Goal: Feedback & Contribution: Contribute content

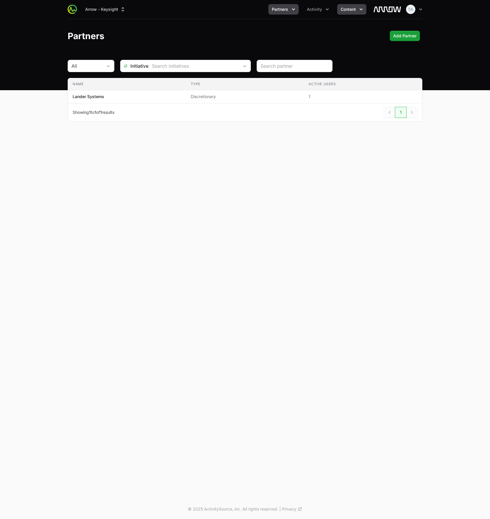
click at [358, 9] on button "Content" at bounding box center [351, 9] width 29 height 11
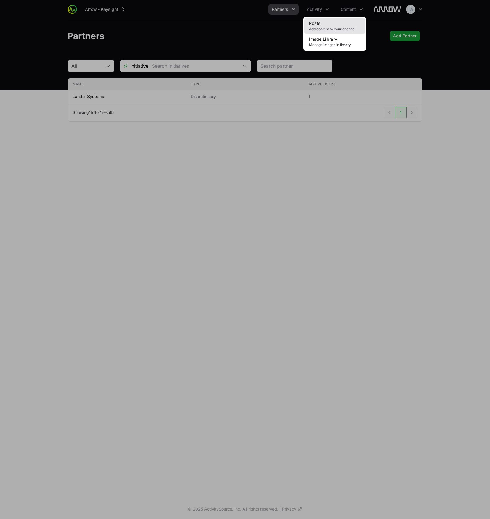
click at [349, 21] on link "Posts Add content to your channel" at bounding box center [335, 26] width 61 height 16
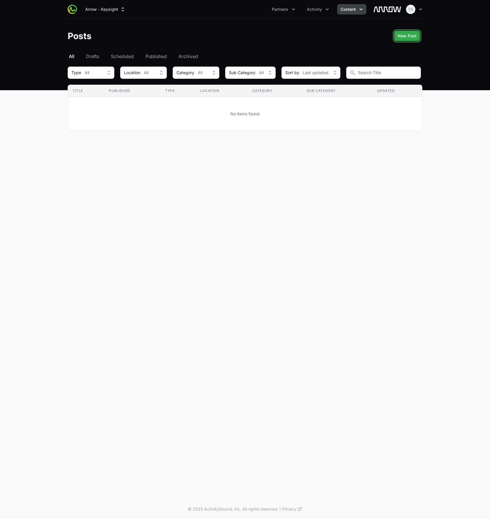
click at [407, 38] on span "New Post" at bounding box center [407, 35] width 19 height 7
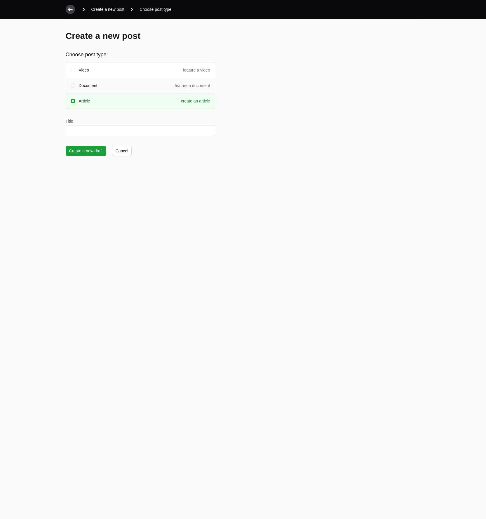
click at [73, 85] on span at bounding box center [73, 86] width 2 height 2
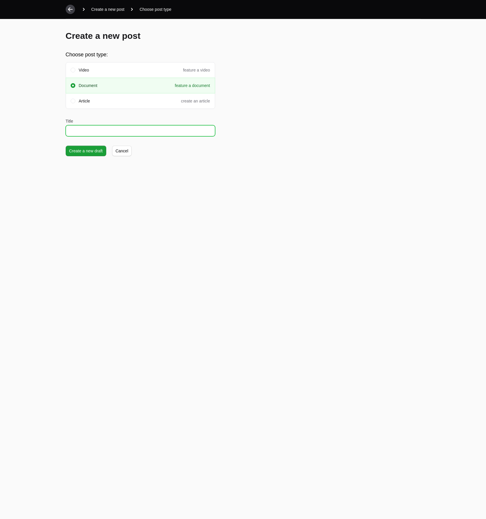
click at [83, 133] on input "Title" at bounding box center [140, 130] width 149 height 11
click at [72, 101] on span at bounding box center [73, 101] width 5 height 5
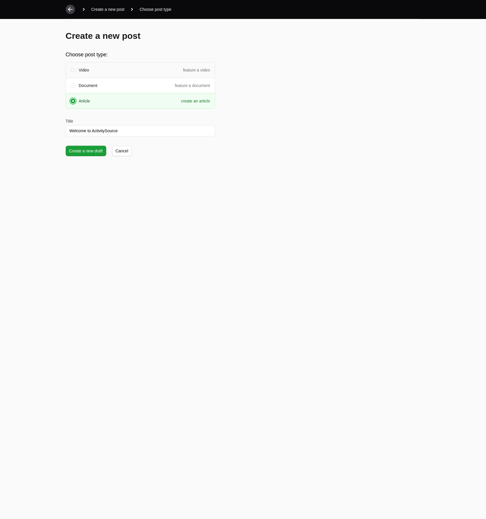
click at [74, 70] on span at bounding box center [73, 70] width 5 height 5
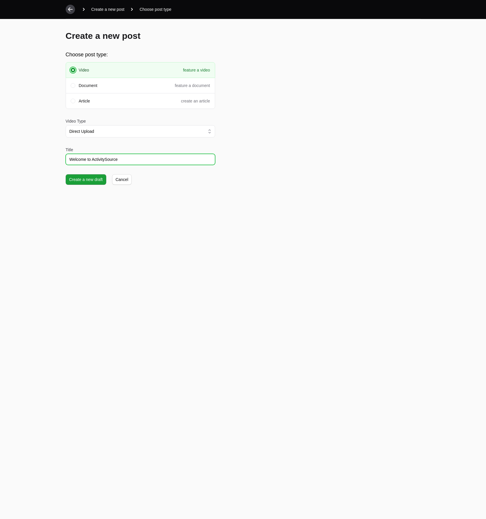
click at [72, 159] on input "Welcome to ActivitySource" at bounding box center [140, 159] width 149 height 11
drag, startPoint x: 69, startPoint y: 160, endPoint x: 75, endPoint y: 159, distance: 6.2
click at [69, 160] on input "Welcome to ActivitySource" at bounding box center [140, 159] width 149 height 11
click at [72, 100] on span at bounding box center [73, 101] width 2 height 2
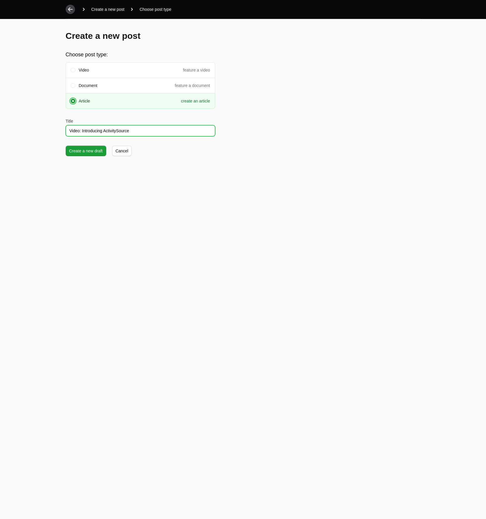
click at [74, 129] on input "Video: Introducing ActivitySource" at bounding box center [140, 130] width 149 height 11
click at [123, 130] on input "Introducing ActivitySource" at bounding box center [140, 130] width 149 height 11
type input "Introducing ActivitySource"
click at [89, 149] on span "Create a new draft" at bounding box center [86, 150] width 34 height 7
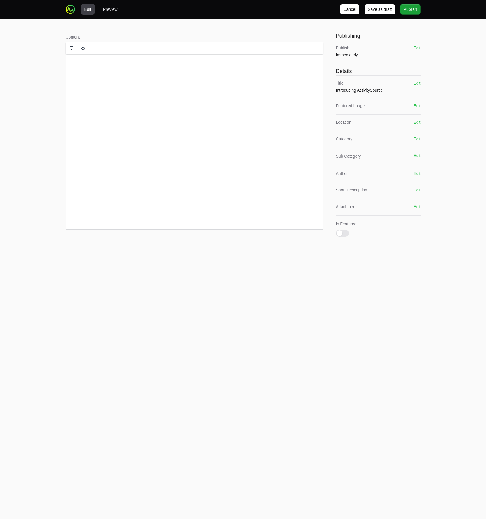
click at [128, 76] on html at bounding box center [194, 65] width 257 height 22
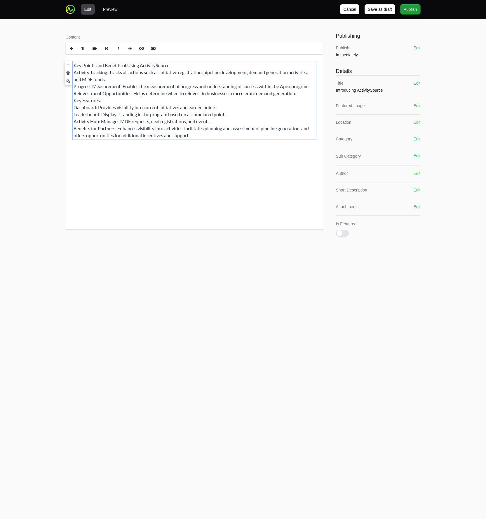
click at [108, 67] on p "Key Points and Benefits of Using ActivitySource Activity Tracking: Tracks all a…" at bounding box center [194, 100] width 242 height 77
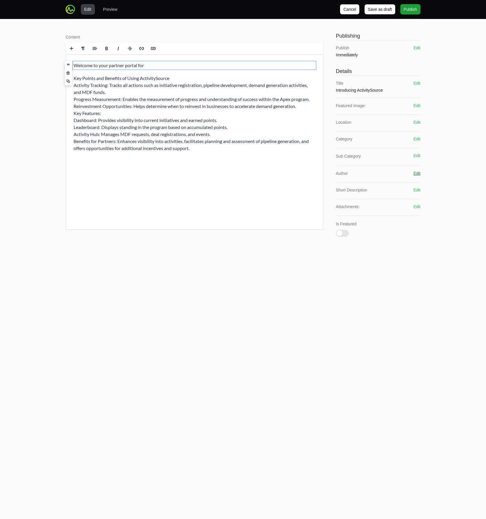
click at [417, 175] on button "Edit" at bounding box center [416, 173] width 7 height 6
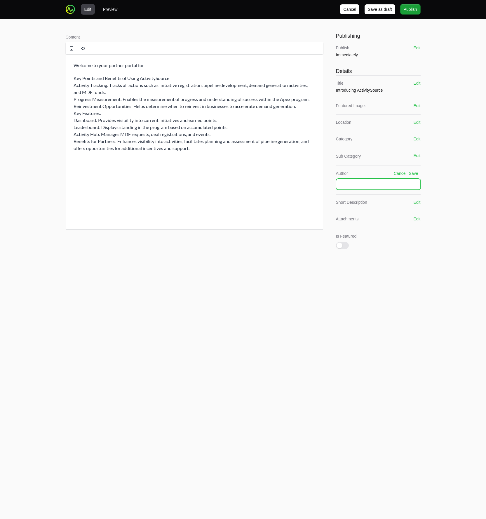
click at [357, 182] on input "text" at bounding box center [378, 184] width 85 height 11
click at [364, 186] on input "Arrow" at bounding box center [378, 184] width 85 height 11
click at [365, 187] on input "Arrow" at bounding box center [378, 184] width 85 height 11
type input "ActivitySource"
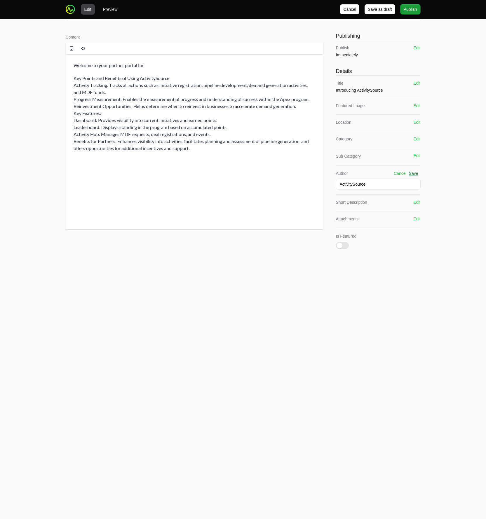
click at [416, 173] on button "Save" at bounding box center [413, 173] width 9 height 6
click at [94, 86] on p "Key Points and Benefits of Using ActivitySource Activity Tracking: Tracks all a…" at bounding box center [194, 113] width 242 height 77
drag, startPoint x: 74, startPoint y: 64, endPoint x: 195, endPoint y: 150, distance: 148.7
click at [194, 152] on div "Welcome to your partner portal for Key Points and Benefits of Using ActivitySou…" at bounding box center [194, 106] width 257 height 105
click at [187, 150] on p "Key Points and Benefits of Using ActivitySource Activity Tracking: Tracks all a…" at bounding box center [194, 113] width 242 height 77
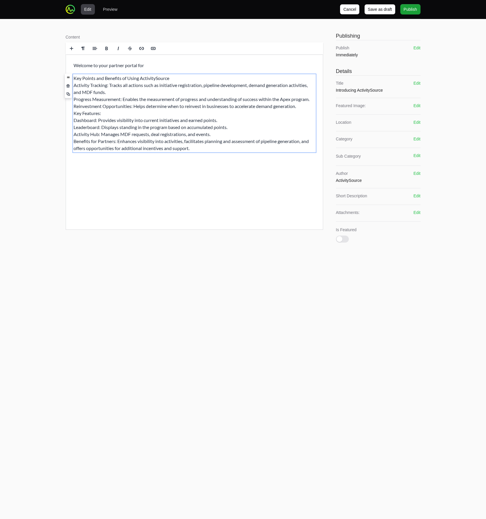
click at [195, 148] on p "Key Points and Benefits of Using ActivitySource Activity Tracking: Tracks all a…" at bounding box center [194, 113] width 242 height 77
click at [192, 147] on p "Key Points and Benefits of Using ActivitySource Activity Tracking: Tracks all a…" at bounding box center [194, 113] width 242 height 77
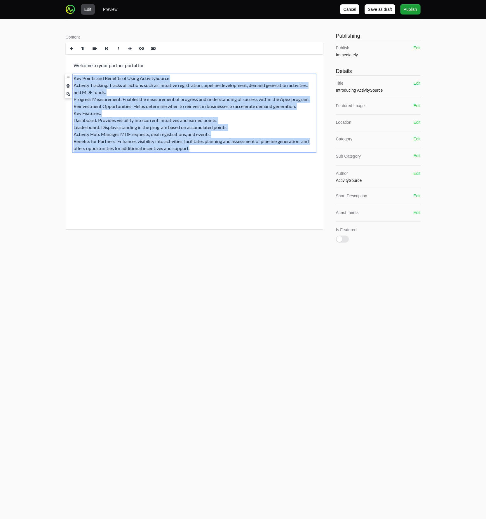
drag, startPoint x: 195, startPoint y: 148, endPoint x: 76, endPoint y: 74, distance: 140.2
click at [76, 74] on div "Welcome to your partner portal for Key Points and Benefits of Using ActivitySou…" at bounding box center [194, 106] width 257 height 105
copy p "Key Points and Benefits of Using ActivitySource Activity Tracking: Tracks all a…"
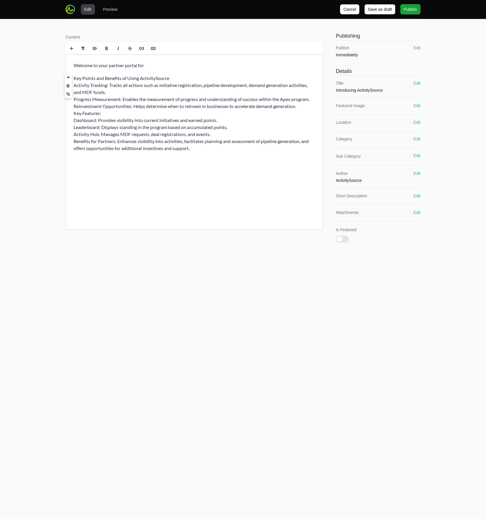
click at [222, 135] on p "Key Points and Benefits of Using ActivitySource Activity Tracking: Tracks all a…" at bounding box center [194, 113] width 242 height 77
click at [348, 10] on span "Cancel" at bounding box center [349, 9] width 13 height 7
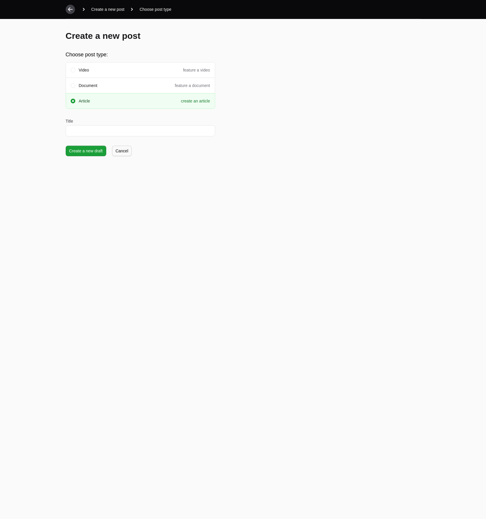
click at [114, 156] on div "Create a new post Choose post type: Select a template Video feature a video Doc…" at bounding box center [243, 93] width 374 height 149
click at [116, 154] on span "Cancel" at bounding box center [122, 150] width 13 height 7
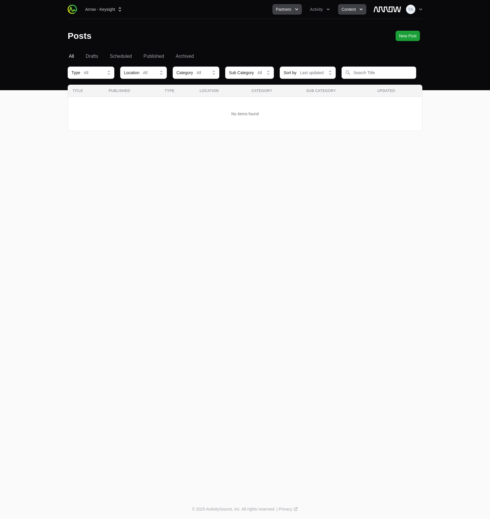
click at [281, 11] on span "Partners" at bounding box center [283, 9] width 15 height 6
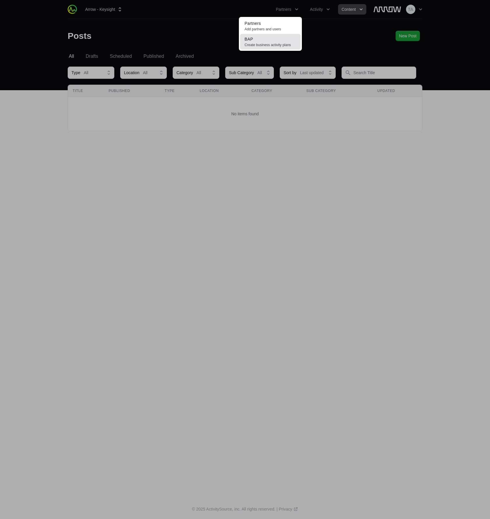
click at [275, 40] on link "BAP Create business activity plans" at bounding box center [270, 42] width 61 height 16
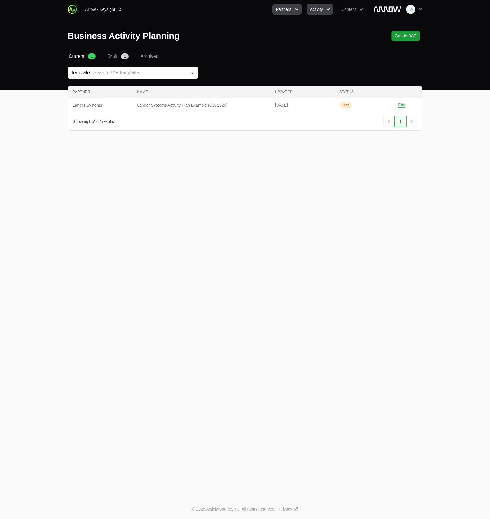
click at [310, 9] on button "Activity" at bounding box center [320, 9] width 27 height 11
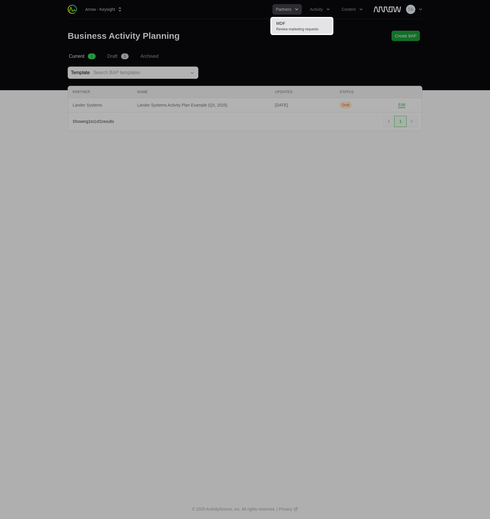
click at [315, 22] on link "MDF Review marketing requests" at bounding box center [302, 26] width 61 height 16
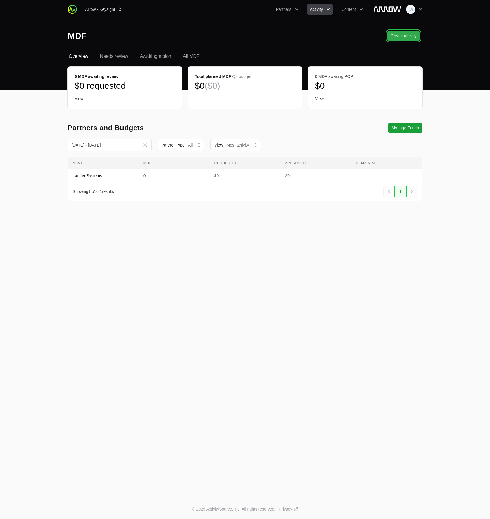
click at [402, 33] on span "Create activity" at bounding box center [404, 35] width 26 height 7
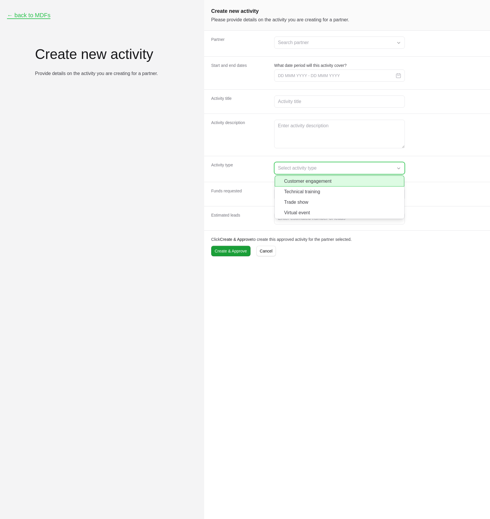
click at [312, 169] on div "Select activity type" at bounding box center [335, 168] width 115 height 7
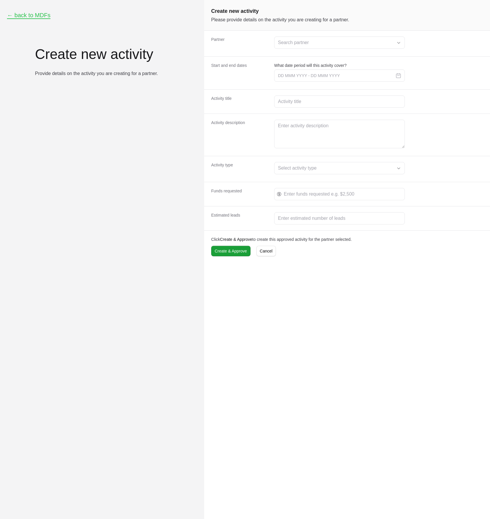
drag, startPoint x: 195, startPoint y: 172, endPoint x: 11, endPoint y: 204, distance: 187.6
click at [195, 172] on div "← back to MDFs Create new activity Provide details on the activity you are crea…" at bounding box center [102, 259] width 204 height 519
click at [295, 168] on div "Select activity type" at bounding box center [335, 168] width 115 height 7
click at [24, 16] on button "← back to MDFs" at bounding box center [28, 15] width 43 height 7
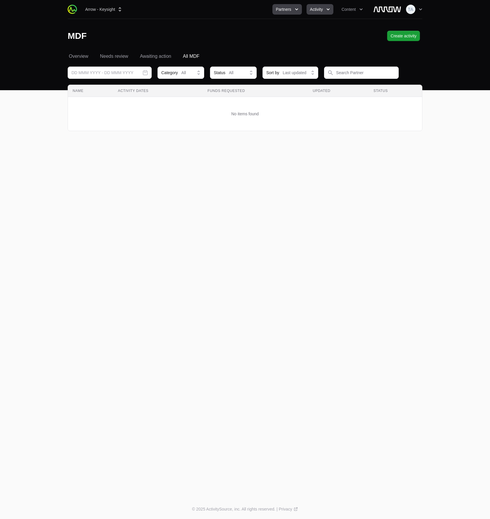
click at [288, 11] on span "Partners" at bounding box center [283, 9] width 15 height 6
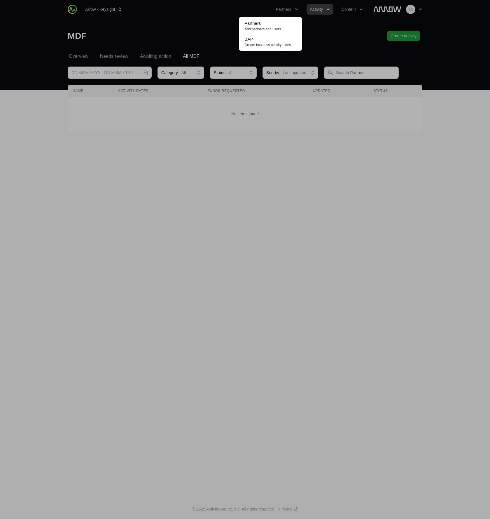
click at [348, 11] on div "Partners menu" at bounding box center [245, 259] width 490 height 519
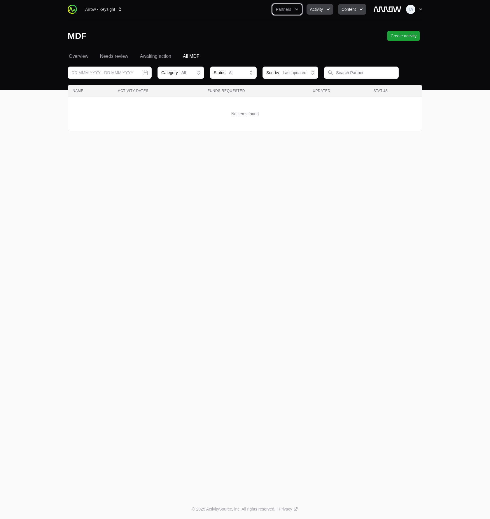
click at [350, 9] on span "Content" at bounding box center [349, 9] width 14 height 6
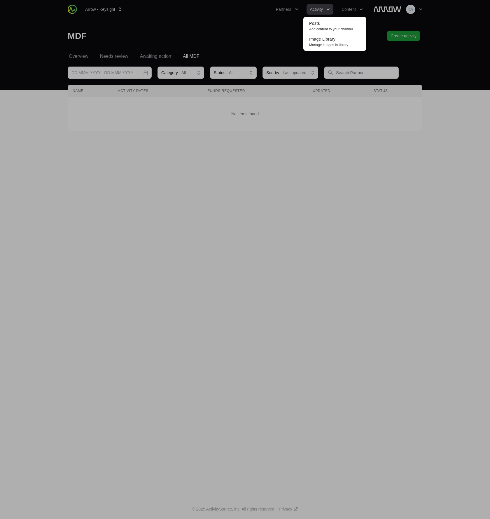
click at [254, 35] on div "Content menu" at bounding box center [245, 259] width 490 height 519
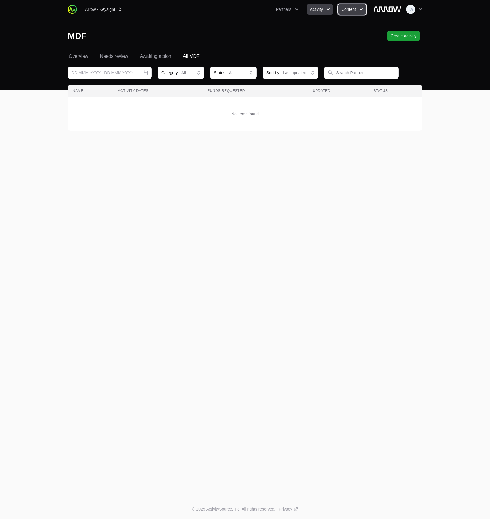
click at [351, 7] on span "Content" at bounding box center [349, 9] width 14 height 6
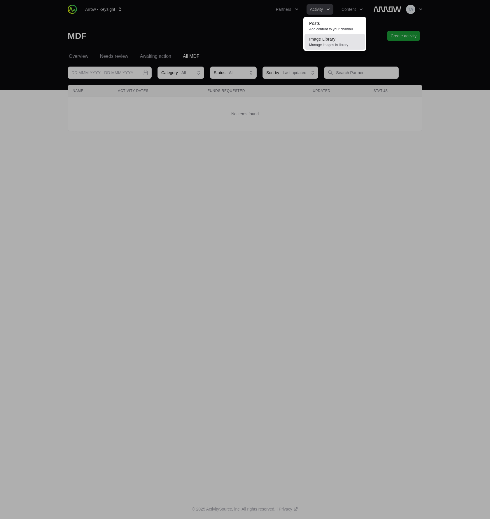
click at [341, 42] on link "Image Library Manage images in library" at bounding box center [335, 42] width 61 height 16
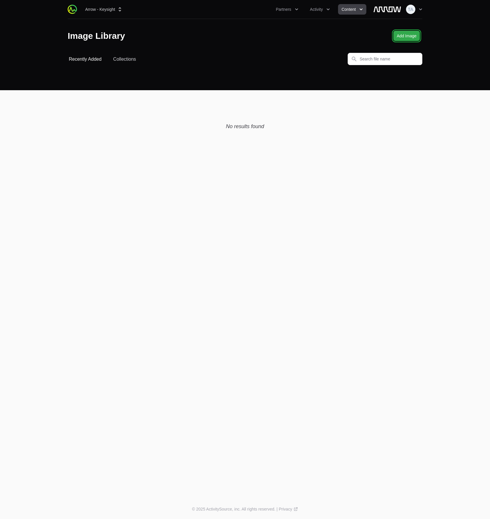
click at [411, 35] on span "Add Image" at bounding box center [407, 35] width 20 height 7
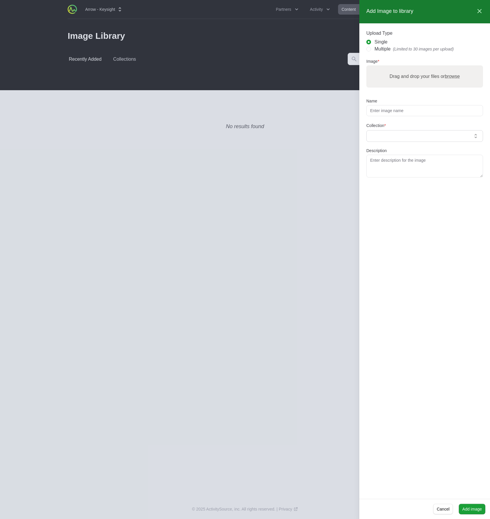
click at [407, 140] on div at bounding box center [420, 137] width 106 height 8
click at [397, 138] on input "text" at bounding box center [421, 136] width 102 height 6
type input "t"
type input "Banners"
click at [382, 149] on span "Create" at bounding box center [377, 148] width 14 height 6
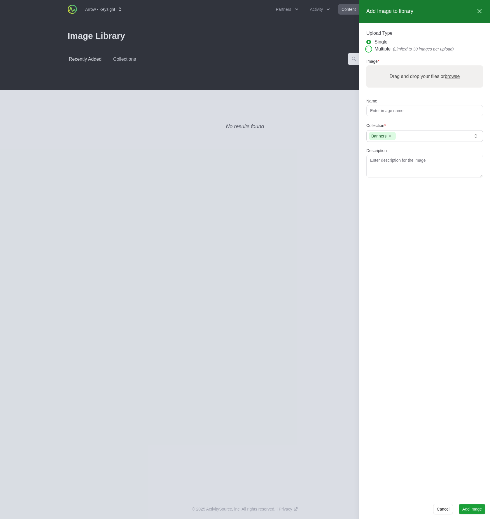
click at [370, 48] on input "Multiple (Limited to 30 images per upload)" at bounding box center [369, 49] width 5 height 5
radio input "true"
click at [447, 75] on span "browse" at bounding box center [452, 76] width 15 height 5
click at [447, 67] on input "Drag and drop your files or browse" at bounding box center [425, 66] width 117 height 2
type input "C:\fakepath\General-Texture-12.png"
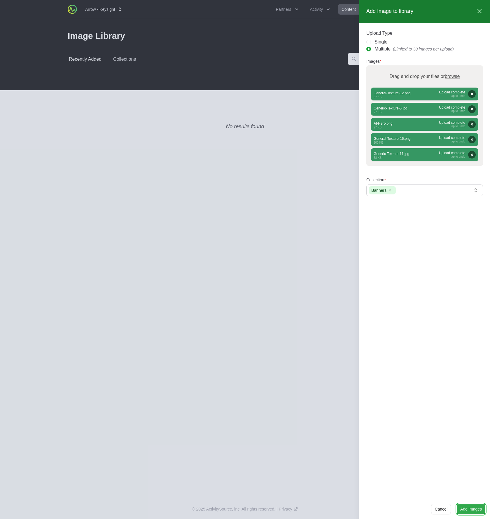
click at [468, 511] on span "Add images" at bounding box center [472, 509] width 22 height 7
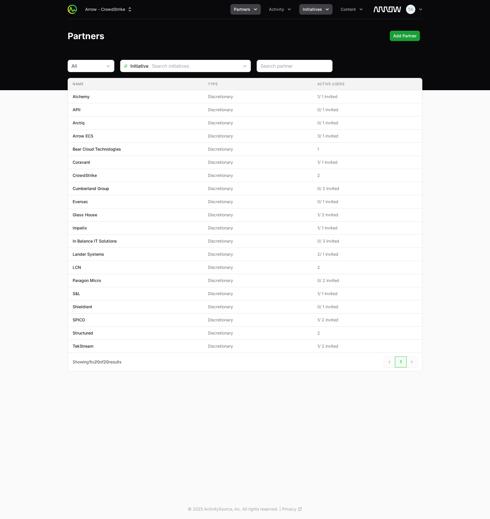
click at [310, 8] on span "Initiatives" at bounding box center [312, 9] width 19 height 6
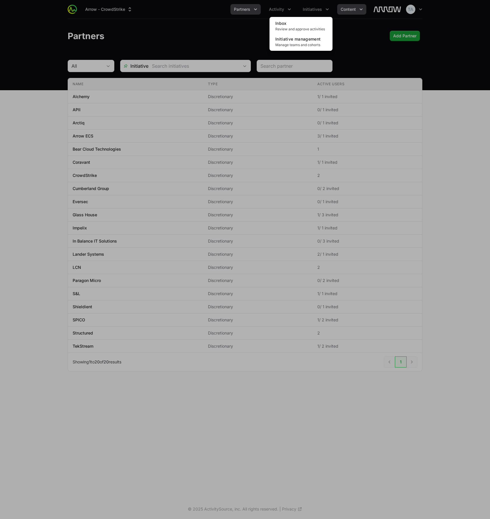
click at [342, 6] on div "Initiatives menu" at bounding box center [245, 259] width 490 height 519
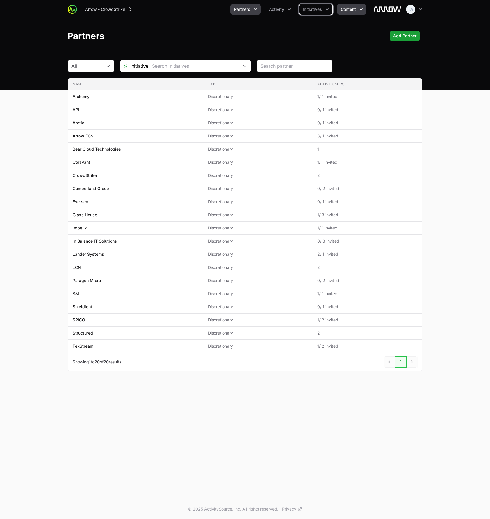
click at [345, 9] on span "Content" at bounding box center [348, 9] width 15 height 6
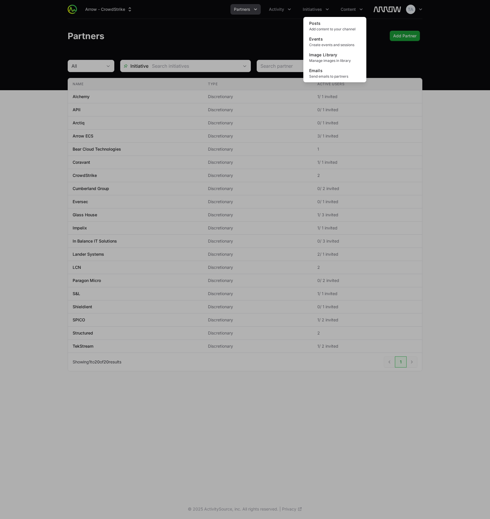
click at [344, 8] on div "Content menu" at bounding box center [245, 259] width 490 height 519
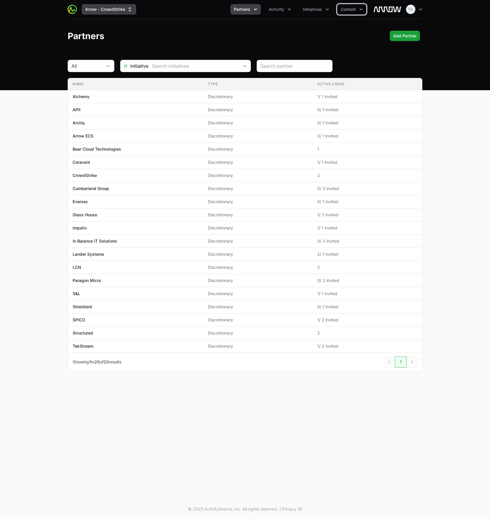
click at [97, 8] on button "Arrow - CrowdStrike" at bounding box center [109, 9] width 55 height 11
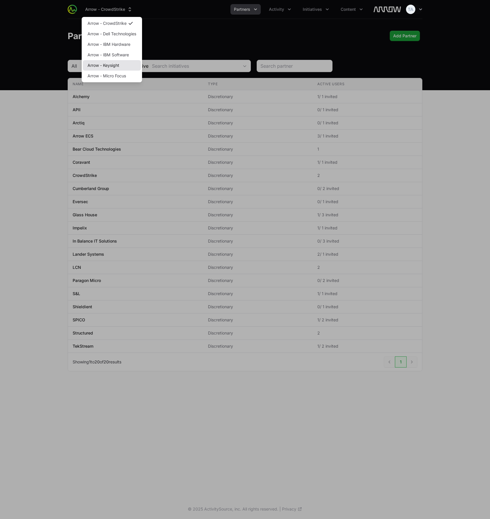
click at [95, 67] on link "Arrow - Keysight" at bounding box center [112, 65] width 58 height 11
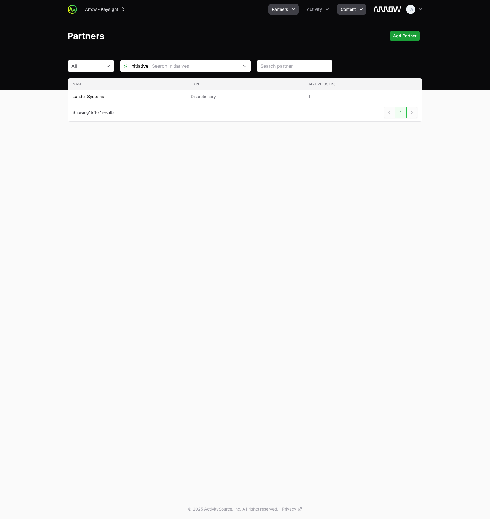
click at [345, 8] on span "Content" at bounding box center [348, 9] width 15 height 6
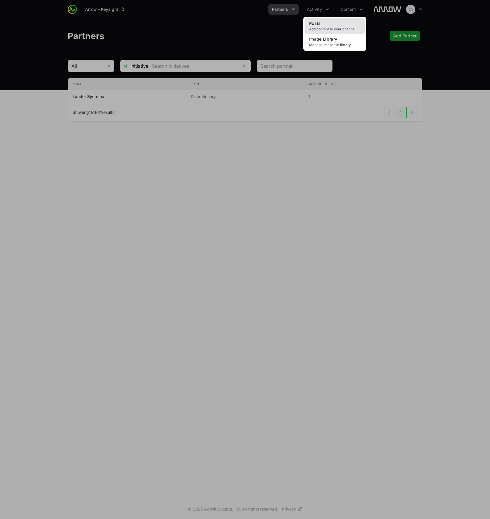
click at [344, 26] on link "Posts Add content to your channel" at bounding box center [335, 26] width 61 height 16
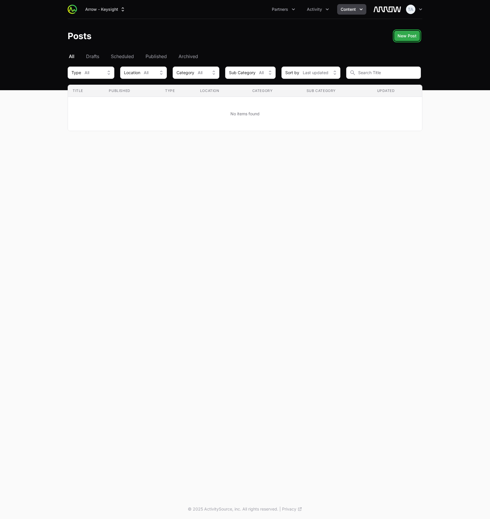
click at [404, 35] on span "New Post" at bounding box center [407, 35] width 19 height 7
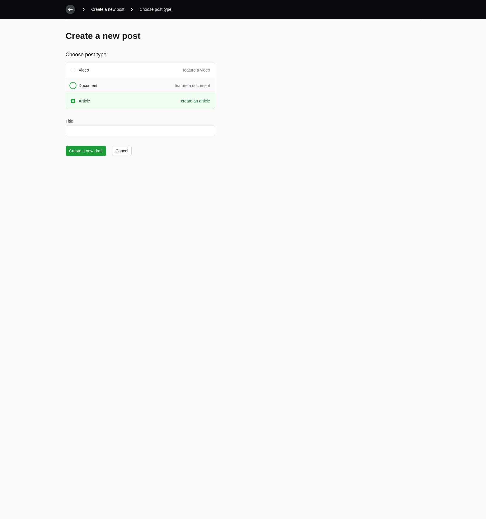
drag, startPoint x: 73, startPoint y: 86, endPoint x: 74, endPoint y: 91, distance: 5.3
click at [72, 86] on span at bounding box center [73, 86] width 2 height 2
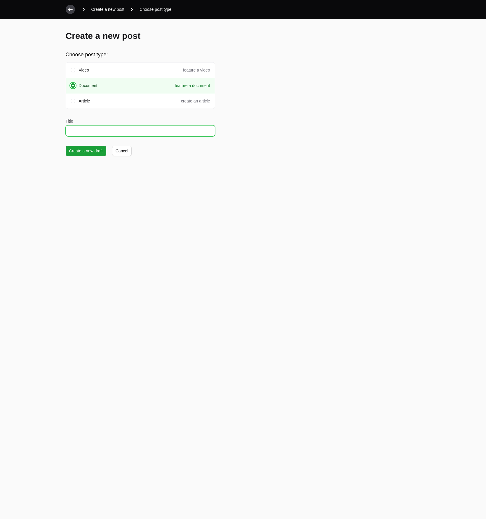
click at [86, 131] on input "Title" at bounding box center [140, 130] width 149 height 11
click at [159, 130] on input "Welcome to the Arrow Pass Through Funding portal for Keysight" at bounding box center [140, 130] width 149 height 11
type input "Welcome to the Arrow MDF portal for Keysight"
click at [87, 149] on span "Create a new draft" at bounding box center [86, 150] width 34 height 7
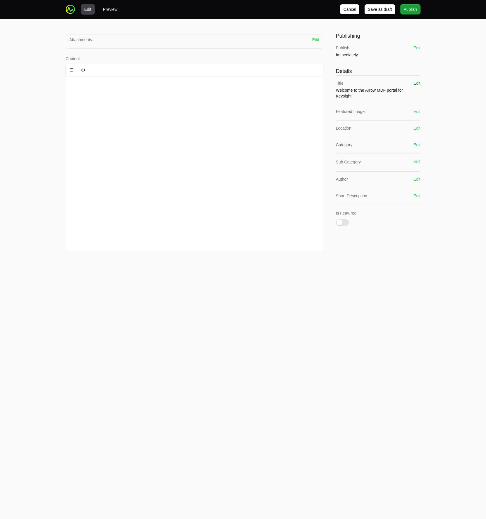
click at [417, 85] on button "Edit" at bounding box center [416, 83] width 7 height 6
click at [374, 96] on input "Welcome to the Arrow MDF portal for Keysight" at bounding box center [378, 93] width 85 height 11
click at [110, 98] on html at bounding box center [194, 87] width 257 height 22
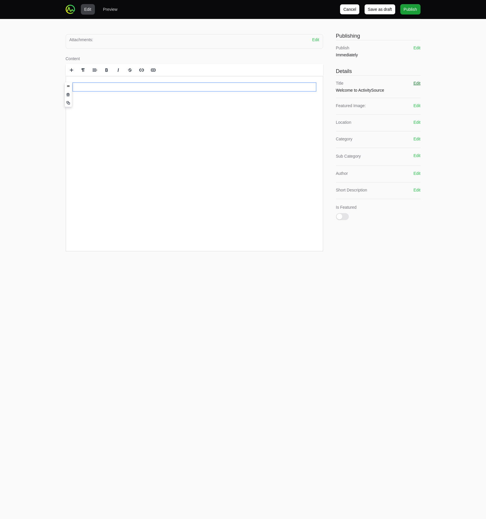
click at [419, 82] on button "Edit" at bounding box center [416, 83] width 7 height 6
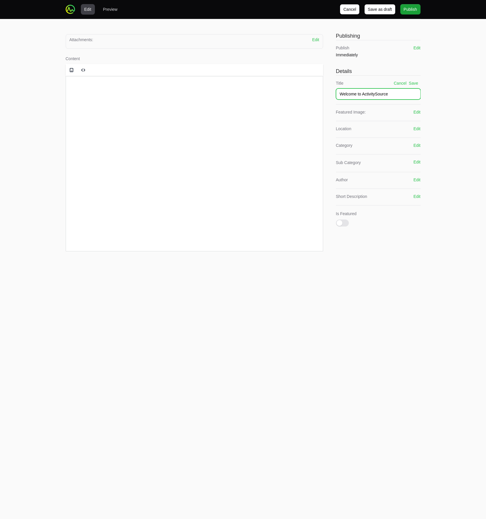
click at [377, 96] on input "Welcome to ActivitySource" at bounding box center [378, 93] width 85 height 11
type input "Welcome to the Arrow Partner portal for Keysight"
drag, startPoint x: 91, startPoint y: 106, endPoint x: 93, endPoint y: 96, distance: 10.4
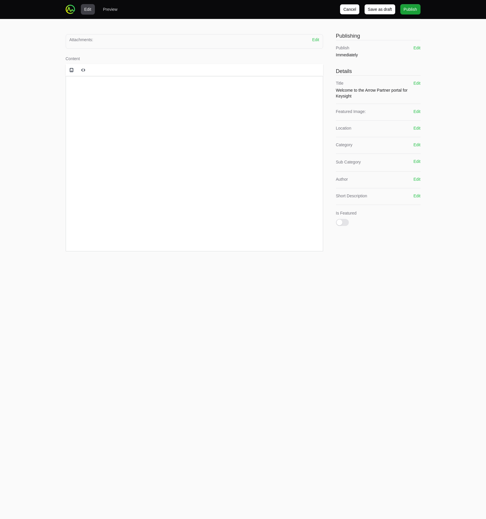
click at [92, 98] on html at bounding box center [194, 87] width 257 height 22
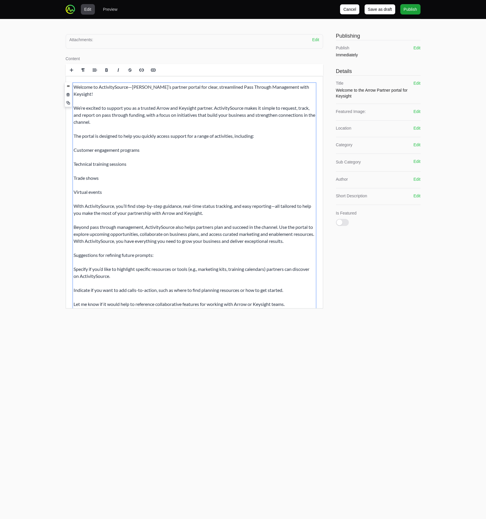
click at [191, 94] on p "Welcome to ActivitySource—Arrow’s partner portal for clear, streamlined Pass Th…" at bounding box center [194, 195] width 242 height 224
click at [198, 99] on p "Welcome to ActivitySource—Arrow’s partner portal for clear, streamlined Pass Th…" at bounding box center [194, 195] width 242 height 224
click at [131, 86] on p "Welcome to ActivitySource—Arrow’s partner portal for clear, streamlined Pass Th…" at bounding box center [194, 195] width 242 height 224
click at [277, 198] on p "Welcome to ActivitySource, Arrow’s partner portal for clear, streamlined Pass T…" at bounding box center [194, 195] width 242 height 224
drag, startPoint x: 275, startPoint y: 199, endPoint x: 295, endPoint y: 199, distance: 19.9
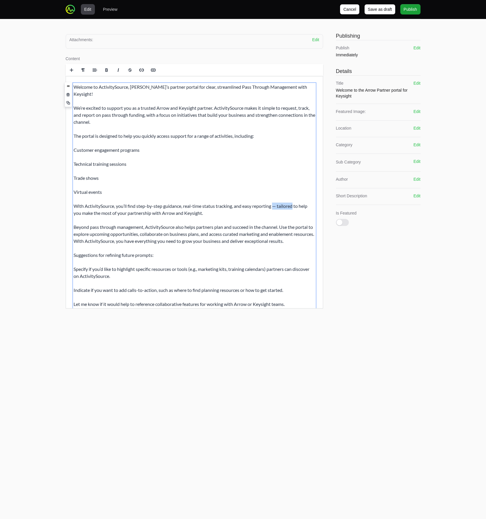
click at [295, 199] on p "Welcome to ActivitySource, Arrow’s partner portal for clear, streamlined Pass T…" at bounding box center [194, 195] width 242 height 224
click at [124, 95] on p "Welcome to ActivitySource, Arrow’s partner portal for clear, streamlined Pass T…" at bounding box center [194, 195] width 242 height 224
click at [221, 86] on p "Welcome to ActivitySource, Arrow’s partner portal for clear, streamlined Pass T…" at bounding box center [194, 195] width 242 height 224
click at [418, 83] on button "Edit" at bounding box center [416, 83] width 7 height 6
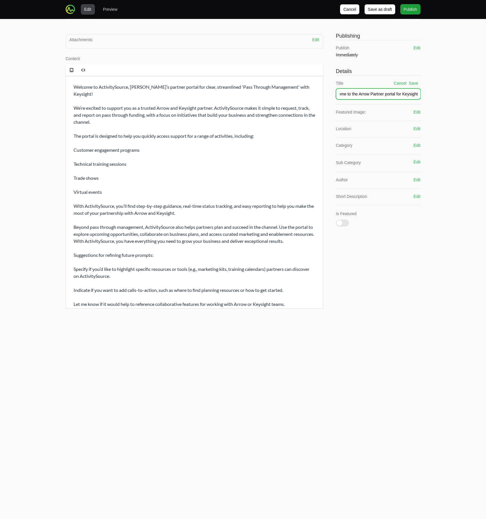
click at [359, 95] on input "Welcome to the Arrow Partner portal for Keysight" at bounding box center [378, 93] width 85 height 11
click at [414, 81] on button "Save" at bounding box center [413, 83] width 9 height 6
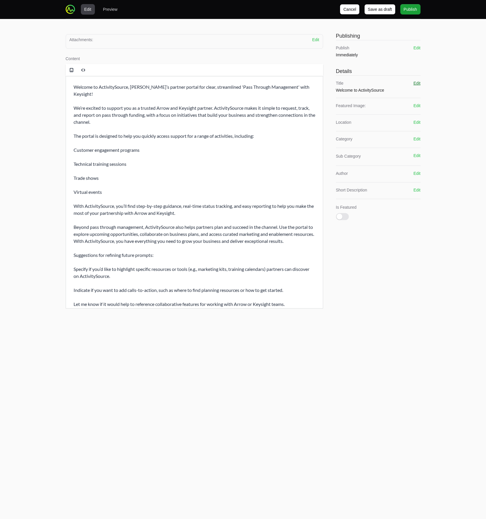
click at [418, 81] on button "Edit" at bounding box center [416, 83] width 7 height 6
click at [340, 95] on input "Welcome to ActivitySource" at bounding box center [378, 93] width 85 height 11
type input "Introducing ActivitySource"
click at [415, 83] on button "Save" at bounding box center [413, 83] width 9 height 6
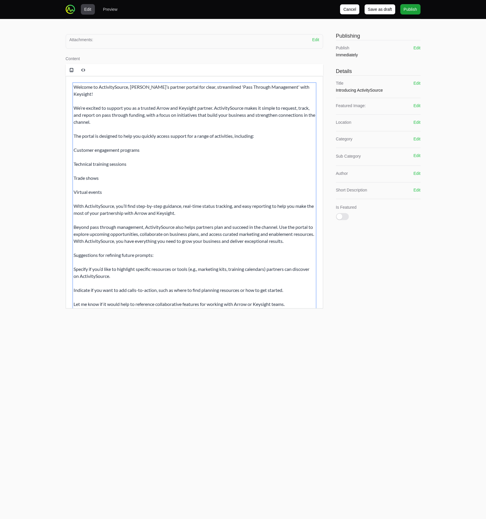
click at [161, 96] on p "Welcome to ActivitySource, Arrow’s partner portal for clear, streamlined 'Pass …" at bounding box center [194, 195] width 242 height 224
click at [196, 87] on p "Welcome to ActivitySource, Arrow’s partner portal for clear, streamlined 'Pass …" at bounding box center [194, 195] width 242 height 224
drag, startPoint x: 149, startPoint y: 86, endPoint x: 182, endPoint y: 130, distance: 54.4
click at [149, 86] on p "Welcome to ActivitySource, Arrow’s partner portal for streamlined 'Pass Through…" at bounding box center [194, 195] width 242 height 224
drag, startPoint x: 216, startPoint y: 101, endPoint x: 74, endPoint y: 101, distance: 142.5
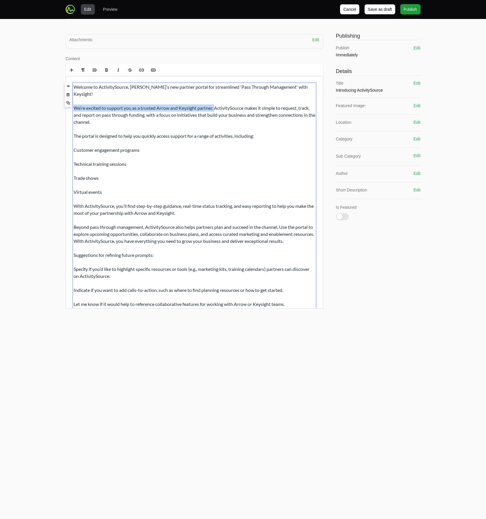
click at [74, 101] on p "Welcome to ActivitySource, Arrow’s new partner portal for streamlined 'Pass Thr…" at bounding box center [194, 195] width 242 height 224
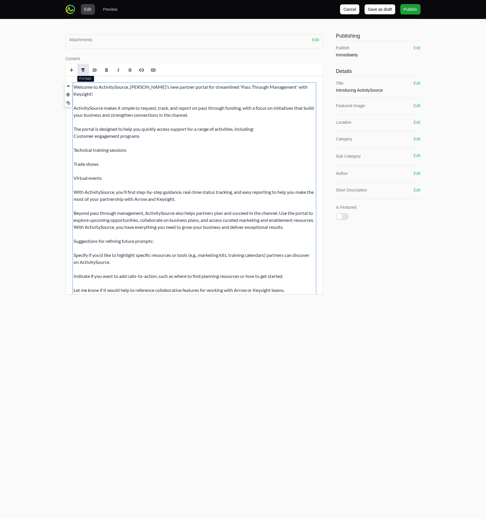
click at [85, 71] on span at bounding box center [83, 70] width 5 height 5
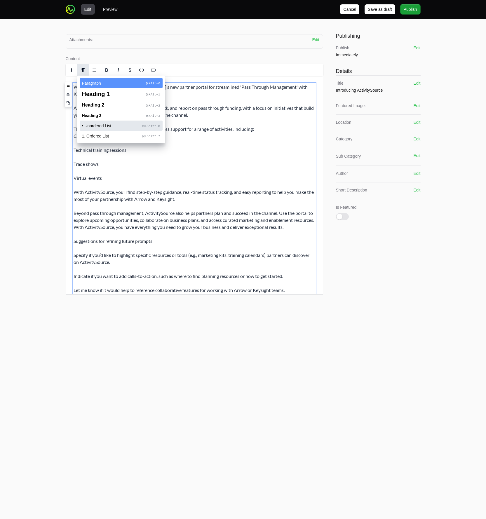
click at [95, 126] on span "• Unordered List" at bounding box center [112, 126] width 60 height 4
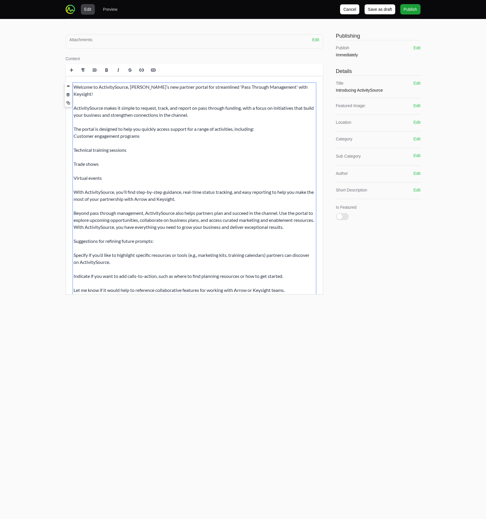
click at [74, 127] on p "Welcome to ActivitySource, Arrow’s new partner portal for streamlined 'Pass Thr…" at bounding box center [194, 188] width 242 height 210
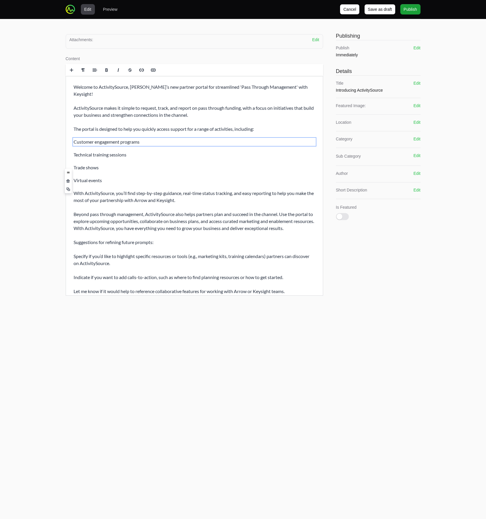
click at [132, 138] on p "Customer engagement programs" at bounding box center [194, 141] width 242 height 7
click at [83, 72] on span at bounding box center [83, 70] width 5 height 5
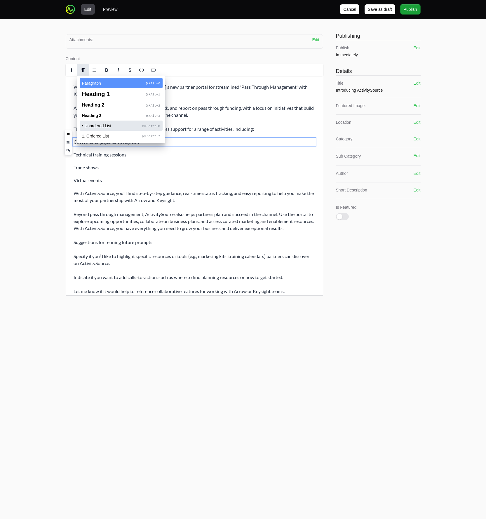
drag, startPoint x: 101, startPoint y: 126, endPoint x: 36, endPoint y: 55, distance: 96.1
click at [101, 126] on span "• Unordered List" at bounding box center [112, 126] width 60 height 4
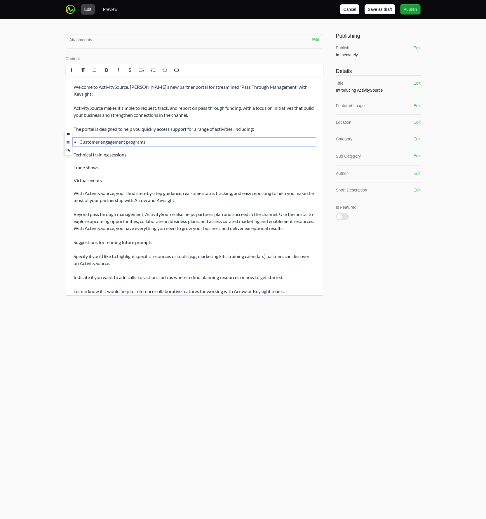
click at [162, 138] on li "Customer engagement progr ams" at bounding box center [197, 141] width 236 height 7
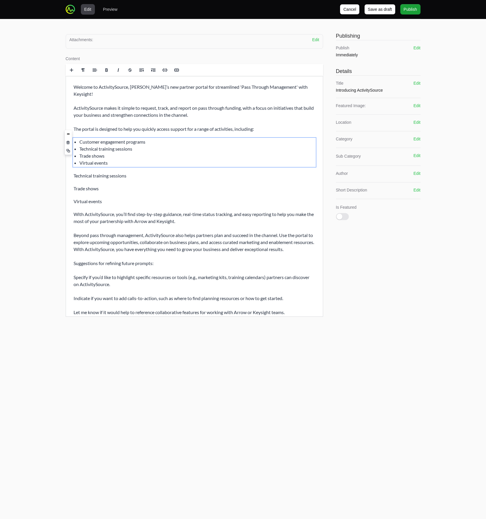
click at [110, 173] on div "Welcome to ActivitySource, Arrow’s new partner portal for streamlined 'Pass Thr…" at bounding box center [194, 200] width 257 height 248
click at [111, 172] on p "Technical training sessions" at bounding box center [194, 175] width 242 height 7
click at [67, 177] on span at bounding box center [68, 177] width 4 height 4
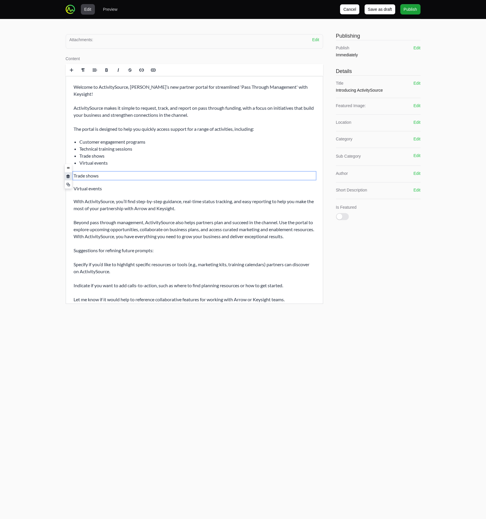
click at [67, 177] on span at bounding box center [68, 177] width 4 height 4
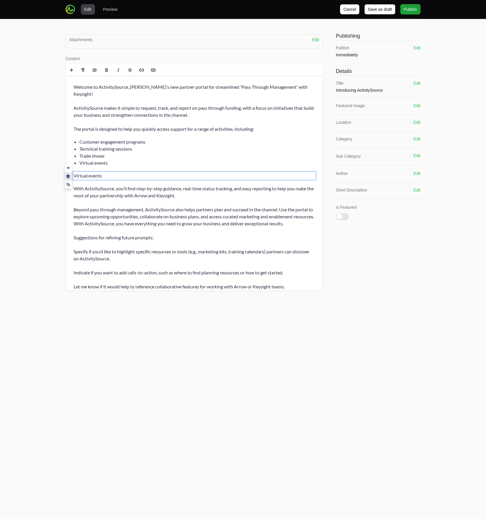
click at [67, 177] on span at bounding box center [68, 177] width 4 height 4
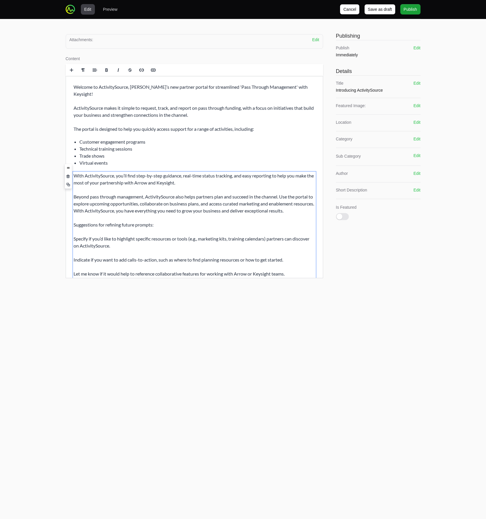
click at [195, 176] on p "With ActivitySource, you’ll find step-by-step guidance, real-time status tracki…" at bounding box center [194, 224] width 242 height 105
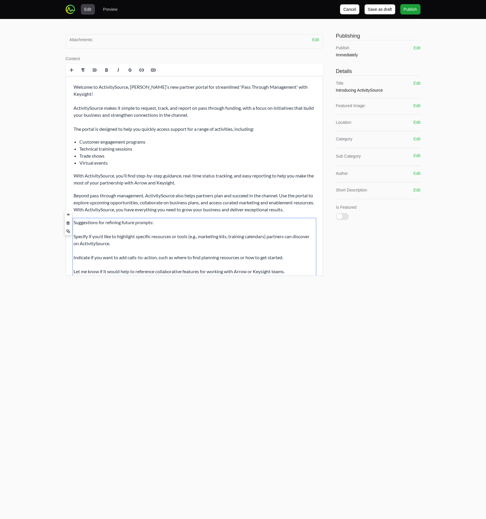
click at [152, 174] on p "With ActivitySource, you’ll find step-by-step guidance, real-time status tracki…" at bounding box center [194, 179] width 242 height 14
click at [119, 172] on p "With ActivitySource, you’ll find step-by-step guidance, real-time status tracki…" at bounding box center [194, 179] width 242 height 14
drag, startPoint x: 115, startPoint y: 169, endPoint x: 136, endPoint y: 170, distance: 21.6
click at [136, 172] on p "With ActivitySource, you’ll find step-by-step guidance, real-time status tracki…" at bounding box center [194, 179] width 242 height 14
drag, startPoint x: 114, startPoint y: 170, endPoint x: 109, endPoint y: 170, distance: 4.4
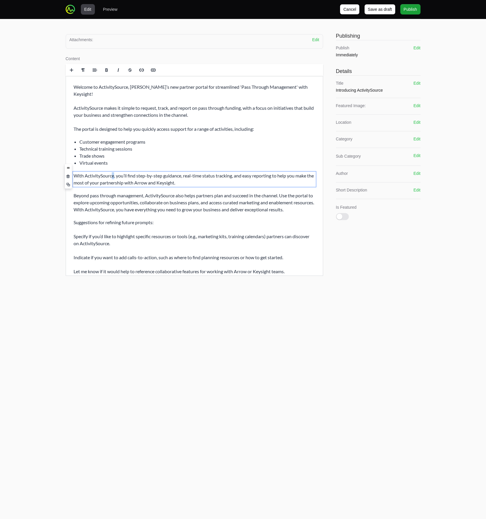
click at [113, 172] on p "With ActivitySource, you’ll find step-by-step guidance, real-time status tracki…" at bounding box center [194, 179] width 242 height 14
click at [91, 172] on p "With ActivitySource, you’ll find step-by-step guidance, real-time status tracki…" at bounding box center [194, 179] width 242 height 14
drag, startPoint x: 91, startPoint y: 170, endPoint x: 106, endPoint y: 173, distance: 14.7
click at [91, 172] on p "With ActivitySource, you’ll find step-by-step guidance, real-time status tracki…" at bounding box center [194, 179] width 242 height 14
click at [283, 192] on p "Beyond pass through management, ActivitySource also helps partners plan and suc…" at bounding box center [194, 202] width 242 height 21
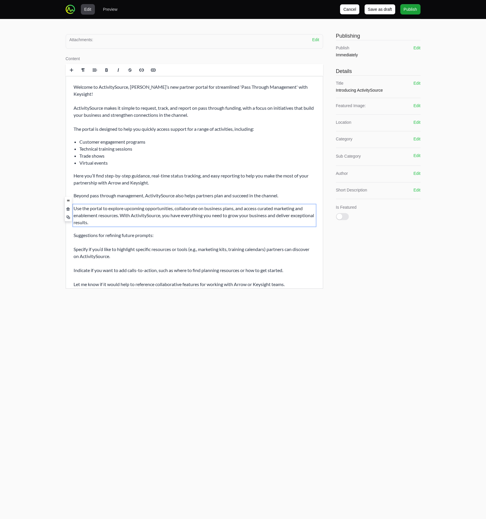
click at [194, 205] on p "Use the portal to explore upcoming opportunities, collaborate on business plans…" at bounding box center [194, 215] width 242 height 21
click at [203, 205] on p "Use the portal to explore upcoming opportunities, collaborate on business plans…" at bounding box center [194, 215] width 242 height 21
click at [143, 217] on p "You can use the portal to explore upcoming opportunities, collaborate on a busi…" at bounding box center [194, 215] width 242 height 21
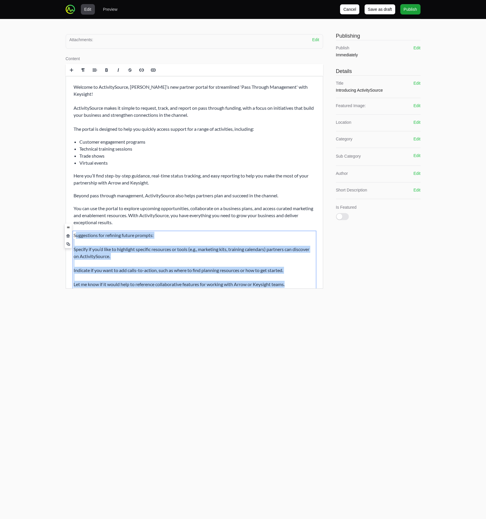
drag, startPoint x: 74, startPoint y: 228, endPoint x: 406, endPoint y: 369, distance: 360.2
click at [323, 284] on html "Welcome to ActivitySource, Arrow’s new partner portal for streamlined 'Pass Thr…" at bounding box center [194, 186] width 257 height 220
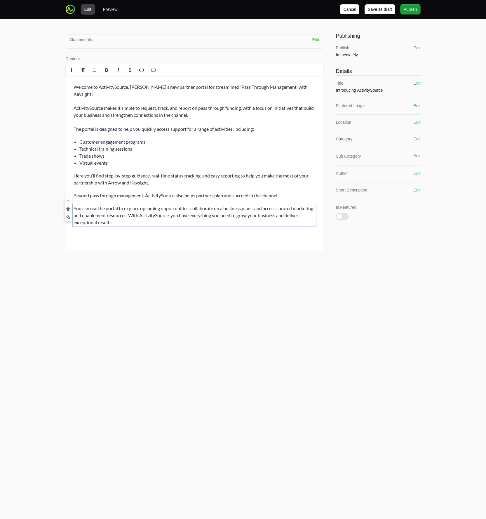
click at [197, 173] on p "Here you’ll find step-by-step guidance, real-time status tracking, and easy rep…" at bounding box center [194, 179] width 242 height 14
click at [298, 192] on p "Beyond pass through management, ActivitySource also helps partners plan and suc…" at bounding box center [194, 195] width 242 height 7
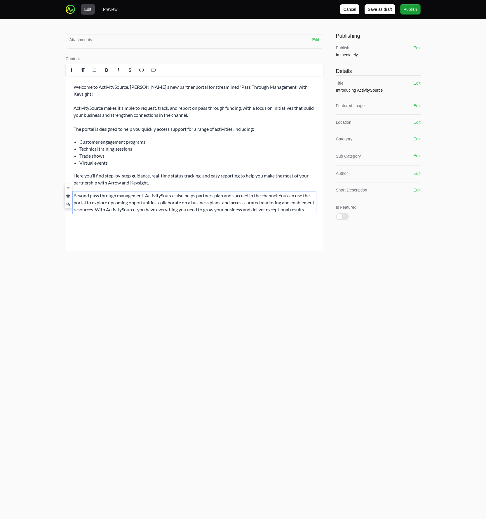
drag, startPoint x: 283, startPoint y: 189, endPoint x: 73, endPoint y: 182, distance: 210.0
click at [73, 182] on div "Welcome to ActivitySource, Arrow’s new partner portal for streamlined 'Pass Thr…" at bounding box center [194, 148] width 257 height 145
click at [86, 278] on main "Edit Preview Cancel Save as draft Publish Attachments: Edit Drag and drop your …" at bounding box center [243, 259] width 486 height 519
click at [224, 195] on p "Beyond funding requests, you can use the portal to explore upcoming opportuniti…" at bounding box center [194, 202] width 242 height 21
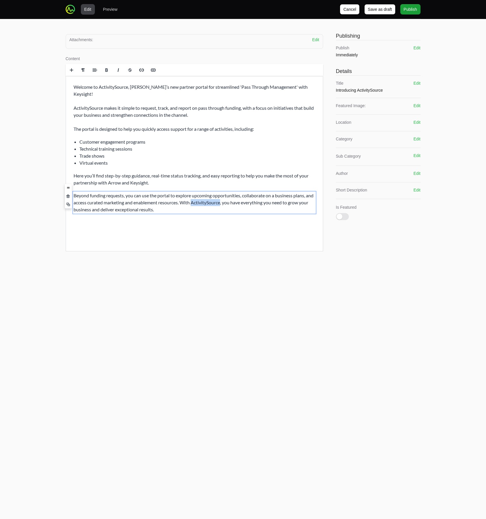
click at [225, 196] on p "Beyond funding requests, you can use the portal to explore upcoming opportuniti…" at bounding box center [194, 202] width 242 height 21
drag, startPoint x: 192, startPoint y: 194, endPoint x: 196, endPoint y: 205, distance: 11.5
click at [196, 204] on p "Beyond funding requests, you can use the portal to explore upcoming opportuniti…" at bounding box center [194, 202] width 242 height 21
click at [33, 173] on div "Edit Preview Cancel Save as draft Publish Attachments: Edit Drag and drop your …" at bounding box center [243, 133] width 486 height 267
click at [136, 172] on p "Here you’ll find step-by-step guidance, real-time status tracking, and easy rep…" at bounding box center [194, 179] width 242 height 14
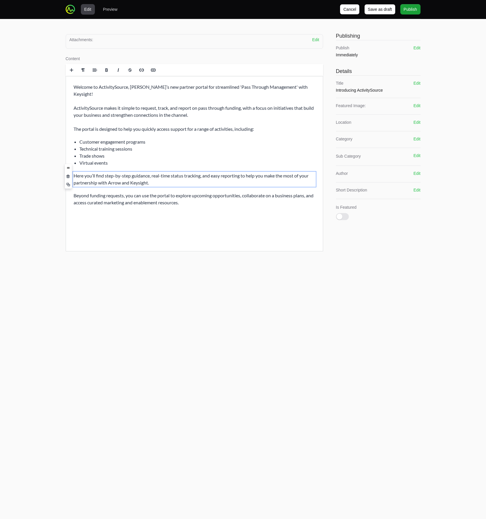
click at [36, 163] on div "Edit Preview Cancel Save as draft Publish Attachments: Edit Drag and drop your …" at bounding box center [243, 133] width 486 height 267
click at [131, 172] on p "Here you’ll find step-by-step guidance, real-time status tracking, and easy rep…" at bounding box center [194, 179] width 242 height 14
click at [44, 133] on div "Edit Preview Cancel Save as draft Publish Attachments: Edit Drag and drop your …" at bounding box center [243, 133] width 486 height 267
click at [169, 121] on p "Welcome to ActivitySource, Arrow’s new partner portal for streamlined 'Pass Thr…" at bounding box center [194, 107] width 242 height 49
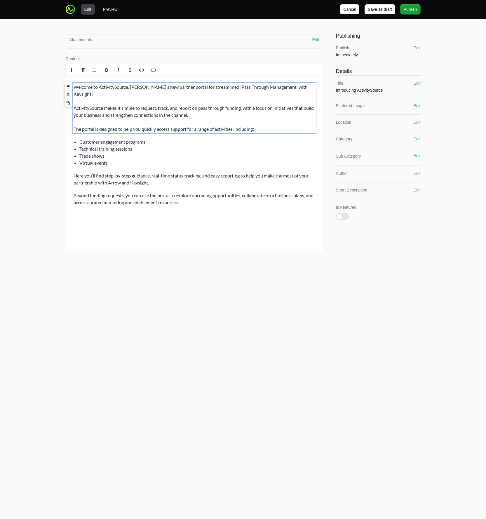
click at [172, 121] on p "Welcome to ActivitySource, Arrow’s new partner portal for streamlined 'Pass Thr…" at bounding box center [194, 107] width 242 height 49
click at [160, 124] on p "The portal is set up to help you quickly access funding support for a range of …" at bounding box center [194, 127] width 242 height 7
click at [41, 114] on div "Edit Preview Cancel Save as draft Publish Attachments: Edit Drag and drop your …" at bounding box center [243, 133] width 486 height 267
click at [156, 124] on p "The portal is set up to help you quickly request and access funding support for…" at bounding box center [194, 127] width 242 height 7
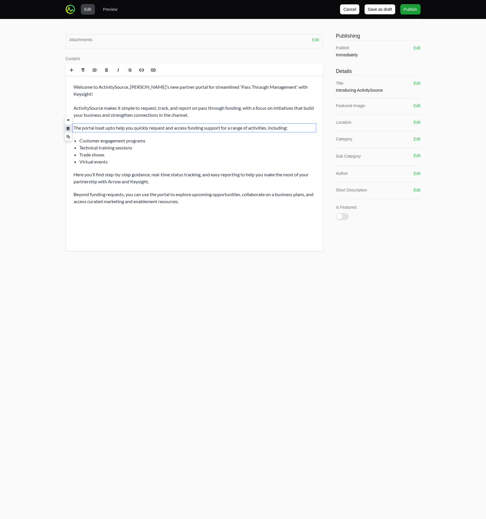
click at [68, 128] on span at bounding box center [68, 129] width 4 height 4
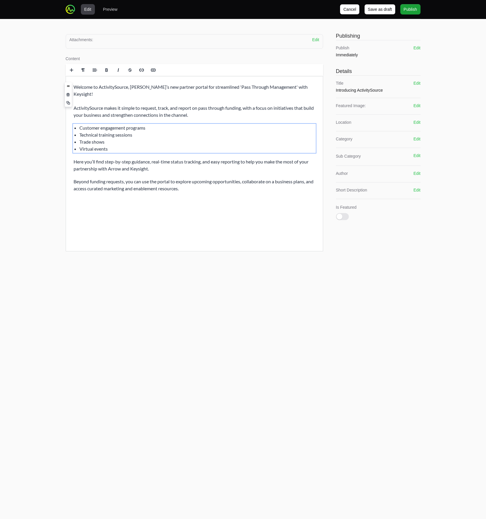
click at [217, 109] on p "Welcome to ActivitySource, Arrow’s new partner portal for streamlined 'Pass Thr…" at bounding box center [194, 100] width 242 height 35
click at [74, 101] on p "Welcome to ActivitySource, Arrow’s new partner portal for streamlined 'Pass Thr…" at bounding box center [194, 100] width 242 height 35
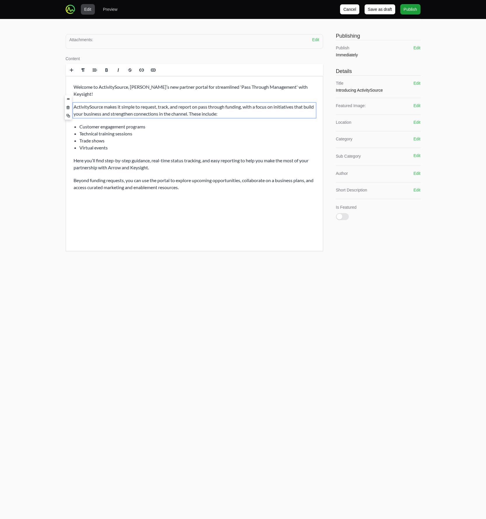
click at [52, 154] on div "Edit Preview Cancel Save as draft Publish Attachments: Edit Drag and drop your …" at bounding box center [243, 133] width 486 height 267
click at [440, 61] on div "Edit Preview Cancel Save as draft Publish Attachments: Edit Drag and drop your …" at bounding box center [243, 133] width 486 height 267
click at [123, 115] on div "Welcome to ActivitySource, Arrow’s new partner portal for streamlined 'Pass Thr…" at bounding box center [194, 137] width 257 height 123
click at [73, 87] on div "Welcome to ActivitySource, Arrow’s new partner portal for streamlined 'Pass Thr…" at bounding box center [194, 137] width 257 height 123
click at [416, 105] on button "Edit" at bounding box center [416, 106] width 7 height 6
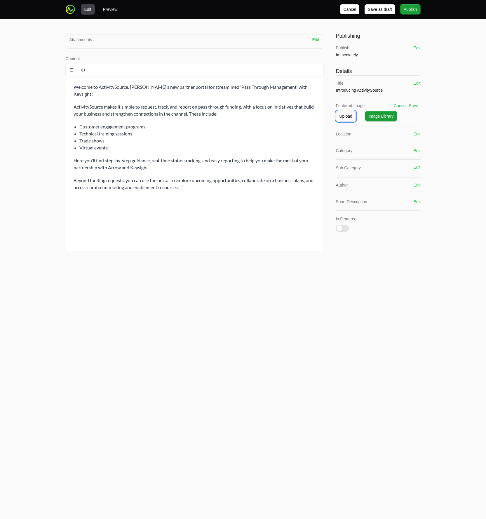
click at [347, 112] on button "Upload" at bounding box center [346, 116] width 20 height 11
click at [404, 138] on span "browse" at bounding box center [405, 137] width 15 height 5
click at [404, 128] on input "Drag and drop your files or browse" at bounding box center [378, 127] width 85 height 2
type input "C:\fakepath\ActvitySource_Keysight.png"
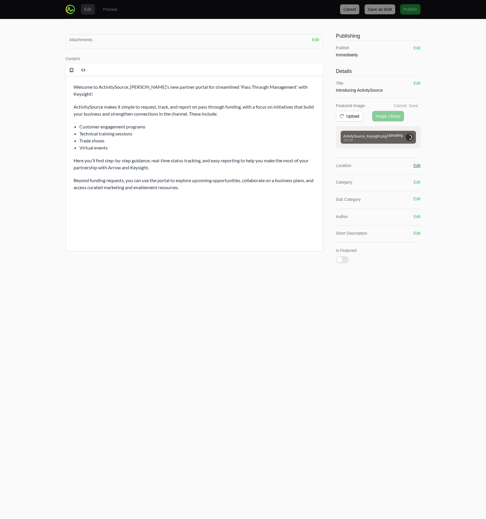
click at [419, 165] on button "Edit" at bounding box center [416, 166] width 7 height 6
click at [382, 175] on div "Select Location" at bounding box center [374, 177] width 69 height 6
click at [365, 201] on span "News" at bounding box center [374, 201] width 71 height 6
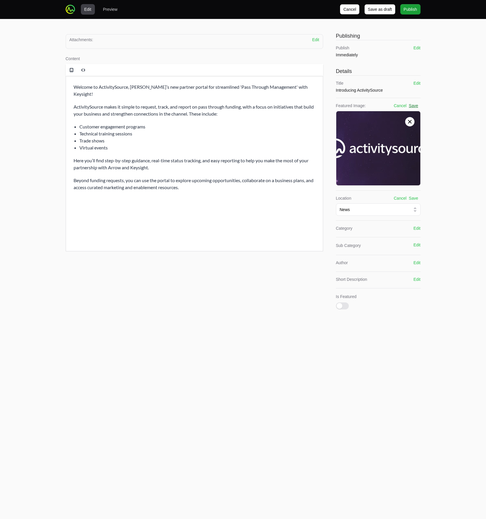
click at [413, 104] on button "Save" at bounding box center [413, 106] width 9 height 6
drag, startPoint x: 412, startPoint y: 196, endPoint x: 413, endPoint y: 200, distance: 4.3
click at [412, 196] on button "Save" at bounding box center [413, 197] width 9 height 6
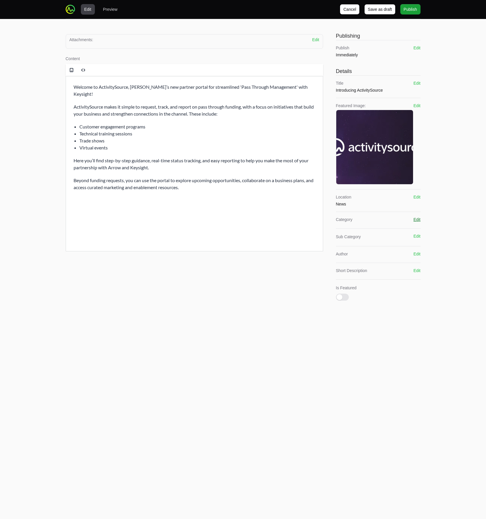
click at [415, 219] on button "Edit" at bounding box center [416, 220] width 7 height 6
click at [382, 231] on div "Select Category" at bounding box center [374, 231] width 69 height 6
click at [431, 235] on div "Edit Preview Cancel Save as draft Publish Attachments: Edit Drag and drop your …" at bounding box center [243, 166] width 486 height 332
click at [393, 229] on div "Select Category" at bounding box center [374, 231] width 69 height 6
click at [371, 245] on ul "Select Category" at bounding box center [378, 244] width 85 height 13
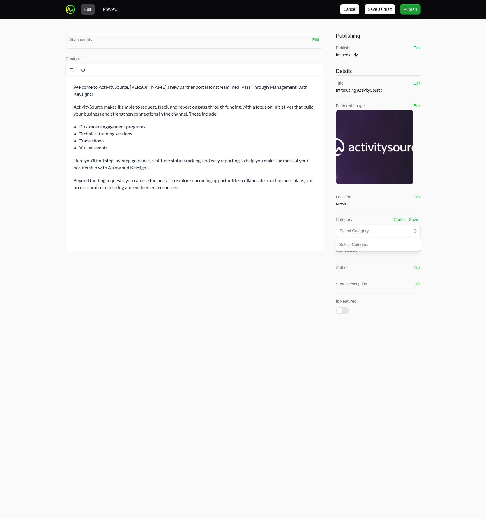
click at [438, 240] on div "Edit Preview Cancel Save as draft Publish Attachments: Edit Drag and drop your …" at bounding box center [243, 166] width 486 height 332
click at [397, 219] on button "Cancel" at bounding box center [400, 220] width 13 height 6
click at [415, 234] on button "Edit" at bounding box center [416, 236] width 7 height 6
click at [416, 235] on button "Save" at bounding box center [413, 236] width 9 height 6
click at [418, 253] on button "Edit" at bounding box center [416, 254] width 7 height 6
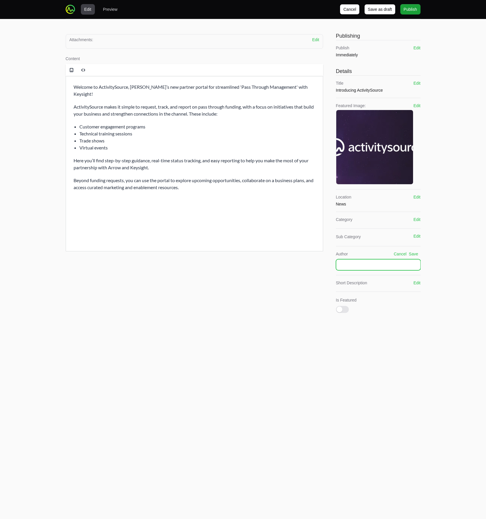
click at [399, 263] on input "text" at bounding box center [378, 264] width 85 height 11
type input "ActivitySource"
click at [411, 255] on button "Save" at bounding box center [413, 254] width 9 height 6
click at [414, 276] on button "Edit" at bounding box center [416, 277] width 7 height 6
click at [374, 290] on textarea at bounding box center [378, 293] width 85 height 23
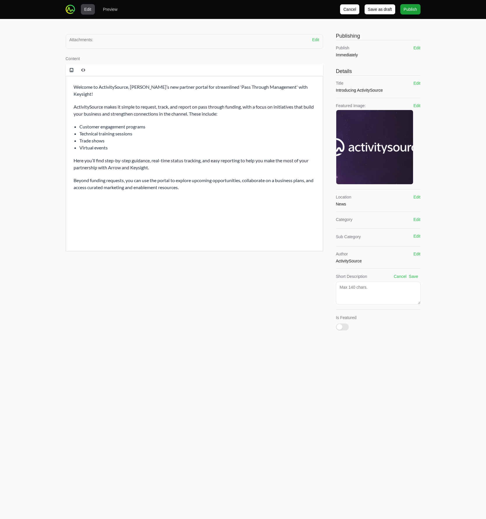
click at [128, 86] on p "Welcome to ActivitySource, Arrow’s new partner portal for streamlined 'Pass Thr…" at bounding box center [194, 90] width 242 height 14
copy p "Welcome to ActivitySource, Arrow’s new partner portal for streamlined 'Pass Thr…"
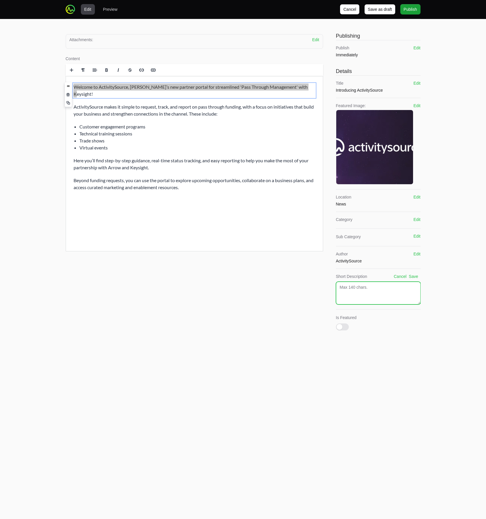
click at [355, 285] on textarea at bounding box center [378, 293] width 85 height 23
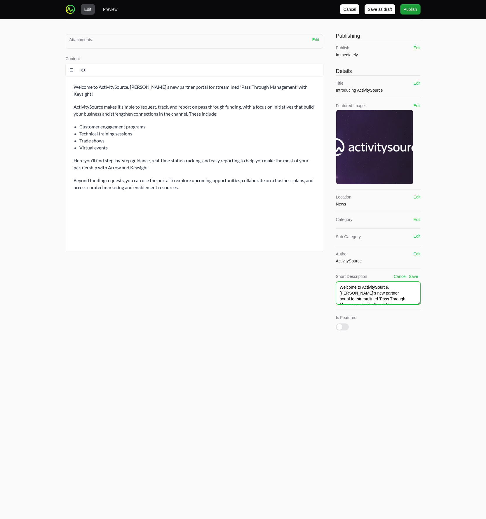
scroll to position [3, 0]
type textarea "Welcome to ActivitySource, Arrow’s new partner portal for streamlined 'Pass Thr…"
click at [415, 276] on button "Save" at bounding box center [413, 277] width 9 height 6
click at [406, 11] on span "Publish" at bounding box center [410, 9] width 13 height 7
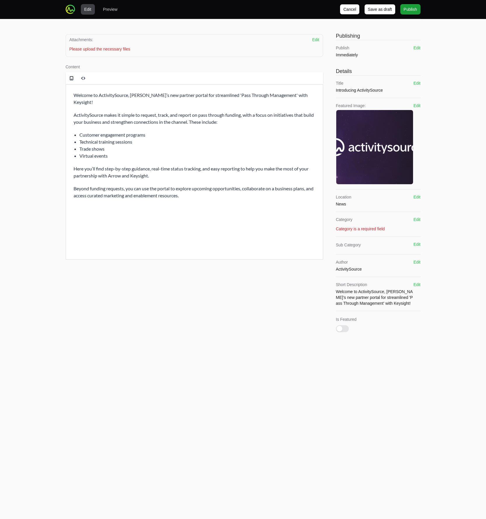
drag, startPoint x: 189, startPoint y: 181, endPoint x: 197, endPoint y: 185, distance: 9.2
click at [189, 185] on p "Beyond funding requests, you can use the portal to explore upcoming opportuniti…" at bounding box center [194, 192] width 242 height 14
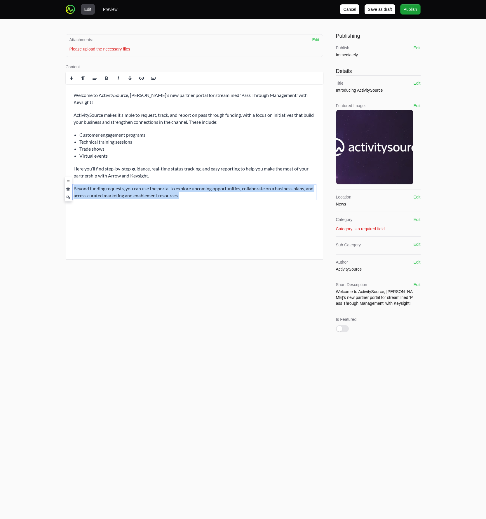
click at [72, 95] on div "Welcome to ActivitySource, Arrow’s new partner portal for streamlined 'Pass Thr…" at bounding box center [194, 145] width 257 height 123
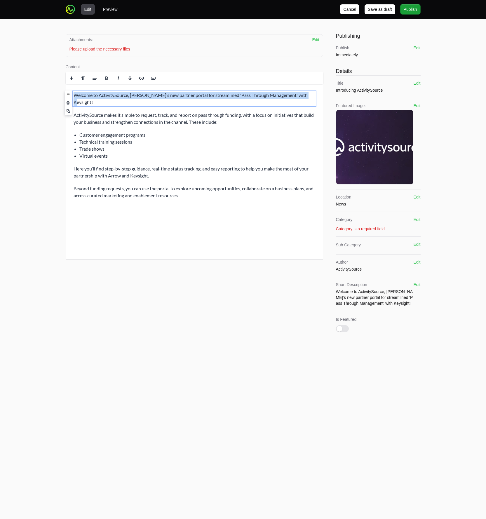
drag, startPoint x: 73, startPoint y: 94, endPoint x: 266, endPoint y: 228, distance: 234.5
click at [270, 207] on html "Welcome to ActivitySource, Arrow’s new partner portal for streamlined 'Pass Thr…" at bounding box center [194, 145] width 257 height 123
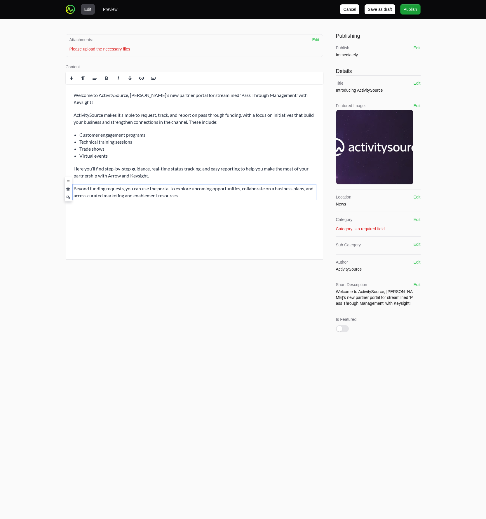
drag, startPoint x: 266, startPoint y: 228, endPoint x: 249, endPoint y: 223, distance: 17.4
click at [265, 207] on html "Welcome to ActivitySource, Arrow’s new partner portal for streamlined 'Pass Thr…" at bounding box center [194, 145] width 257 height 123
click at [187, 96] on p "Welcome to ActivitySource, Arrow’s new partner portal for streamlined 'Pass Thr…" at bounding box center [194, 99] width 242 height 14
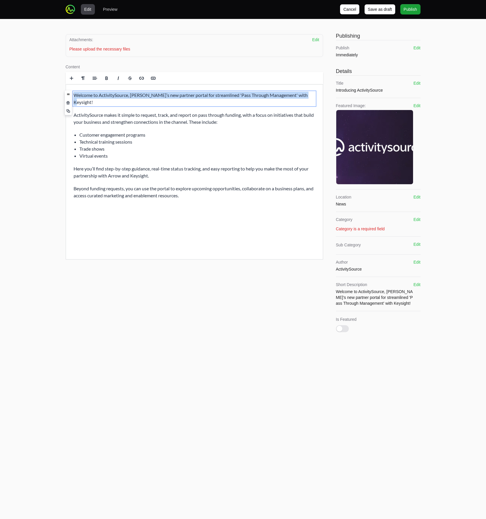
click at [187, 96] on p "Welcome to ActivitySource, Arrow’s new partner portal for streamlined 'Pass Thr…" at bounding box center [194, 99] width 242 height 14
copy p "Welcome to ActivitySource, Arrow’s new partner portal for streamlined 'Pass Thr…"
click at [171, 114] on p "ActivitySource makes it simple to request, track, and report on pass through fu…" at bounding box center [194, 119] width 242 height 14
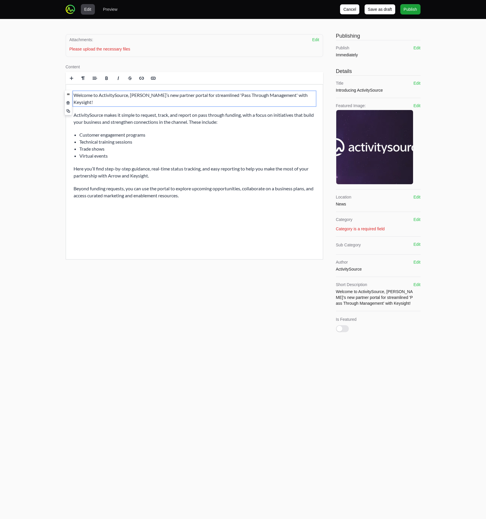
click at [171, 114] on p "ActivitySource makes it simple to request, track, and report on pass through fu…" at bounding box center [194, 119] width 242 height 14
click at [178, 112] on p "ActivitySource makes it simple to request, track, and report on pass through fu…" at bounding box center [194, 119] width 242 height 14
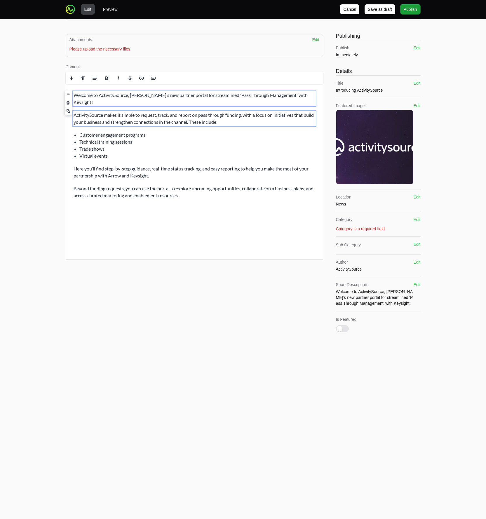
click at [178, 112] on p "ActivitySource makes it simple to request, track, and report on pass through fu…" at bounding box center [194, 119] width 242 height 14
click at [89, 112] on p "ActivitySource makes it simple to request, track, and report on pass through fu…" at bounding box center [194, 119] width 242 height 14
click at [98, 157] on div "Welcome to ActivitySource, Arrow’s new partner portal for streamlined 'Pass Thr…" at bounding box center [194, 145] width 257 height 123
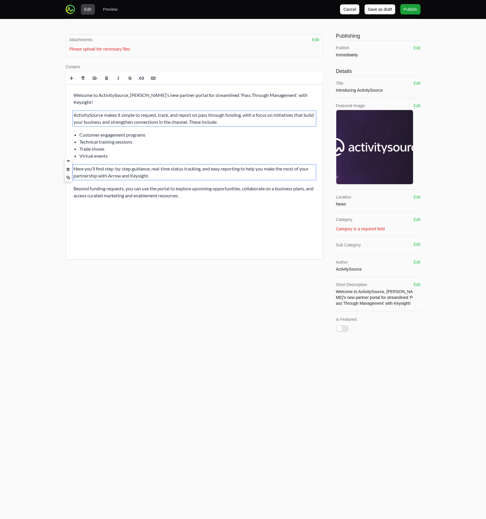
click at [111, 113] on p "ActivitySource makes it simple to request, track, and report on pass through fu…" at bounding box center [194, 119] width 242 height 14
click at [113, 112] on p "ActivitySource makes it simple to request, track, and report on pass through fu…" at bounding box center [194, 119] width 242 height 14
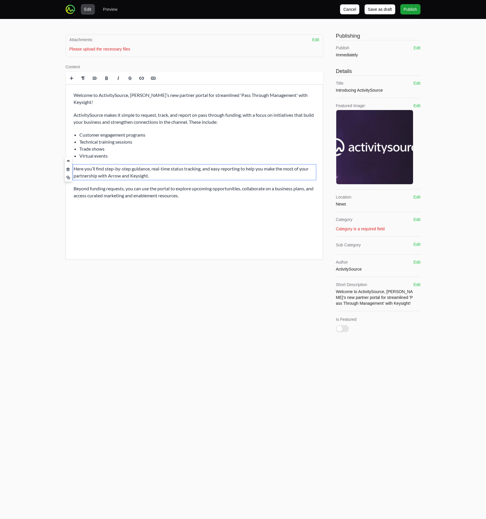
drag, startPoint x: 76, startPoint y: 106, endPoint x: 200, endPoint y: 113, distance: 123.7
click at [183, 113] on p "ActivitySource makes it simple to request, track, and report on pass through fu…" at bounding box center [194, 119] width 242 height 14
drag, startPoint x: 236, startPoint y: 115, endPoint x: 60, endPoint y: 109, distance: 176.7
click at [66, 109] on html "Welcome to ActivitySource, Arrow’s new partner portal for streamlined 'Pass Thr…" at bounding box center [194, 145] width 257 height 123
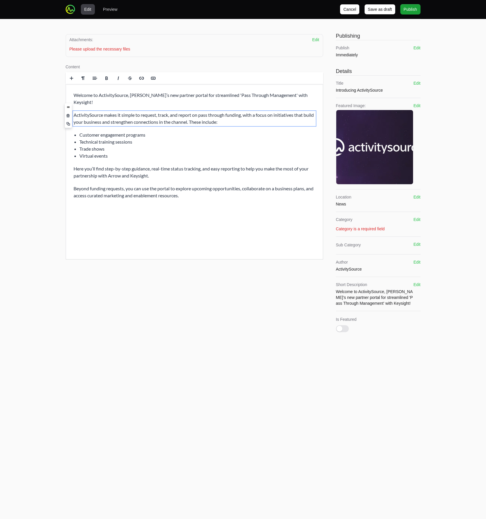
click at [28, 123] on div "Edit Preview Cancel Save as draft Publish Attachments: Edit Drag and drop your …" at bounding box center [243, 175] width 486 height 350
drag, startPoint x: 29, startPoint y: 124, endPoint x: 37, endPoint y: 113, distance: 14.0
click at [29, 124] on div "Edit Preview Cancel Save as draft Publish Attachments: Edit Drag and drop your …" at bounding box center [243, 175] width 486 height 350
click at [80, 79] on span at bounding box center [83, 78] width 9 height 9
type textarea "<p> Welcome to ActivitySource, Arrow’s new partner portal for streamlined 'Pass…"
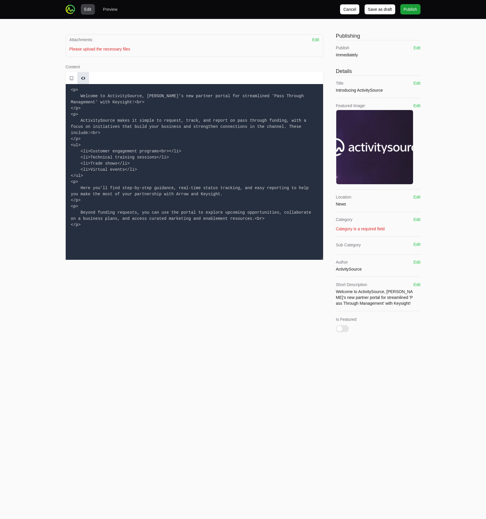
click at [110, 114] on textarea "<p> Welcome to ActivitySource, Arrow’s new partner portal for streamlined 'Pass…" at bounding box center [194, 172] width 257 height 176
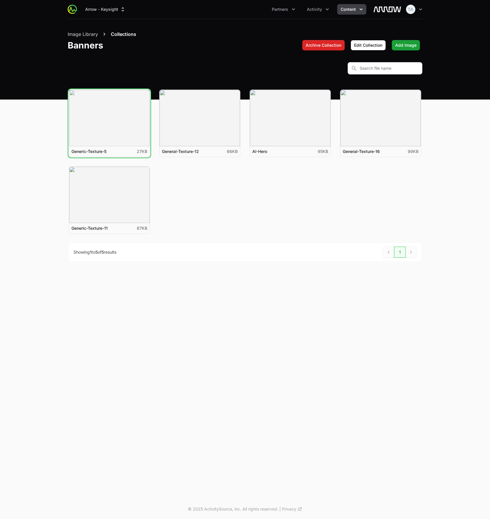
click at [125, 125] on button "View details for Generic-Texture-5" at bounding box center [109, 118] width 81 height 56
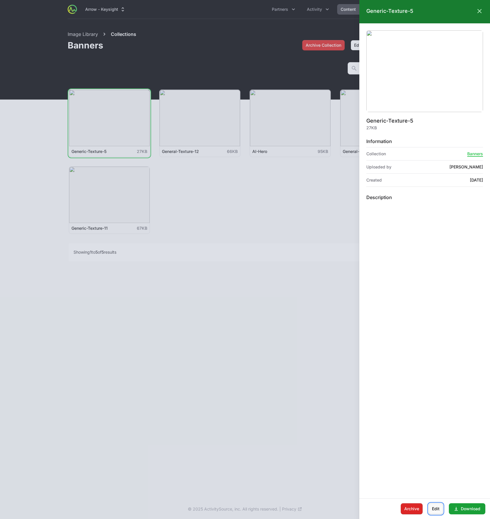
click at [439, 510] on span "Edit" at bounding box center [436, 508] width 8 height 7
drag, startPoint x: 451, startPoint y: 509, endPoint x: 448, endPoint y: 509, distance: 3.2
click at [451, 509] on span "Cancel" at bounding box center [448, 509] width 13 height 7
click at [259, 253] on div at bounding box center [245, 259] width 490 height 519
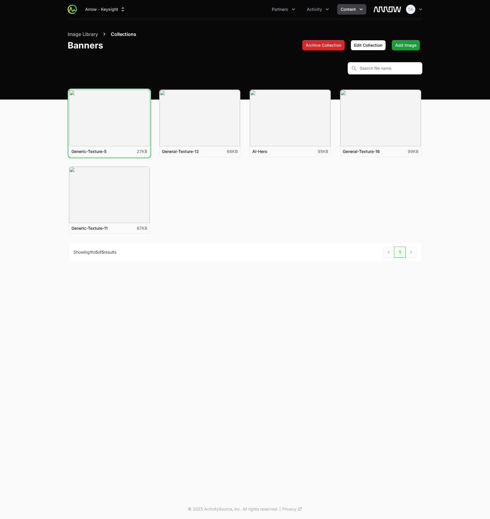
click at [326, 197] on ul "View details for Generic-Texture-5 Generic-Texture-5 27KB View details for Gene…" at bounding box center [245, 162] width 353 height 144
click at [410, 44] on span "Add Image" at bounding box center [406, 45] width 21 height 7
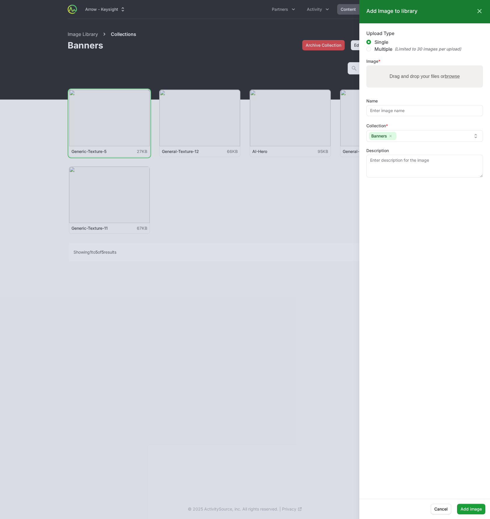
click at [448, 75] on span "browse" at bounding box center [452, 76] width 15 height 5
click at [448, 67] on input "Drag and drop your files or browse" at bounding box center [425, 66] width 117 height 2
drag, startPoint x: 369, startPoint y: 49, endPoint x: 386, endPoint y: 57, distance: 19.1
click at [369, 49] on input "Multiple (Limited to 30 images per upload)" at bounding box center [369, 49] width 5 height 5
radio input "true"
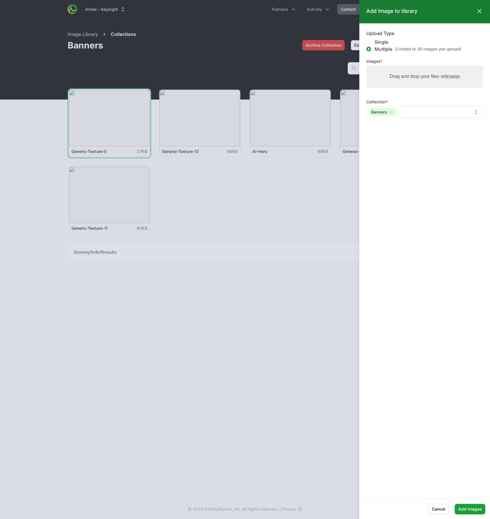
click at [454, 76] on span "browse" at bounding box center [452, 76] width 15 height 5
click at [454, 67] on input "Drag and drop your files or browse" at bounding box center [425, 66] width 117 height 2
type input "C:\fakepath\red-wave-background (1).svg"
click at [454, 74] on span "browse" at bounding box center [452, 76] width 15 height 5
click at [454, 67] on input "Drag and drop your files or browse" at bounding box center [425, 66] width 117 height 2
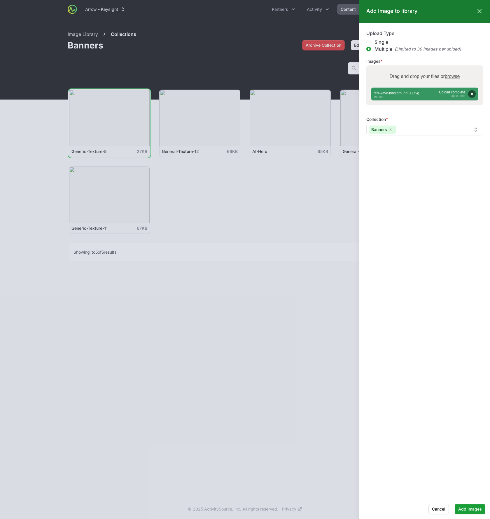
type input "C:\fakepath\10-Year-Wave-Echo-Black-bg-1200.png"
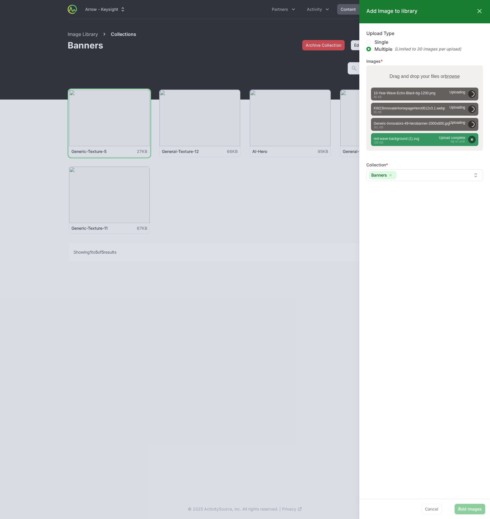
click at [475, 509] on div "Add images Cancel" at bounding box center [425, 509] width 131 height 20
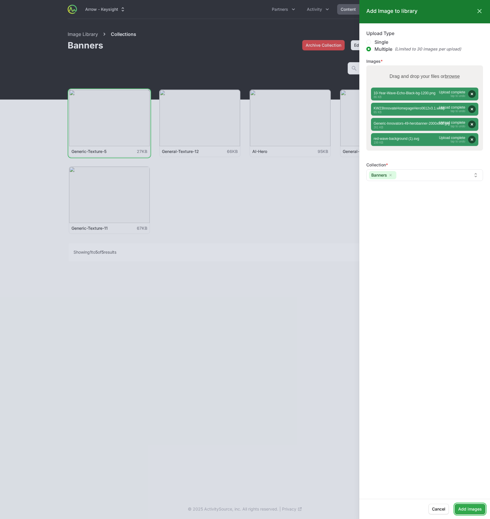
click at [473, 509] on span "Add images" at bounding box center [471, 509] width 24 height 7
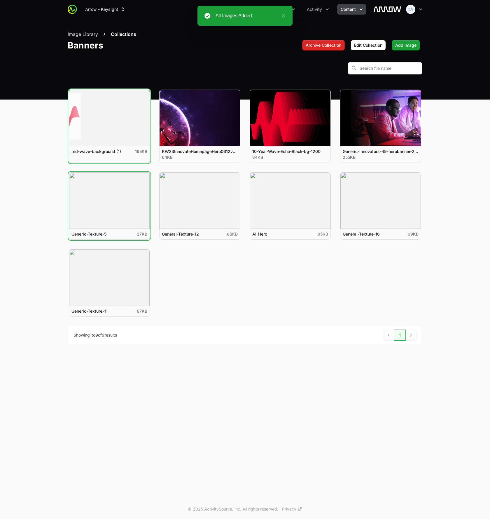
click at [120, 135] on button "View details for red-wave-background (1)" at bounding box center [109, 118] width 81 height 56
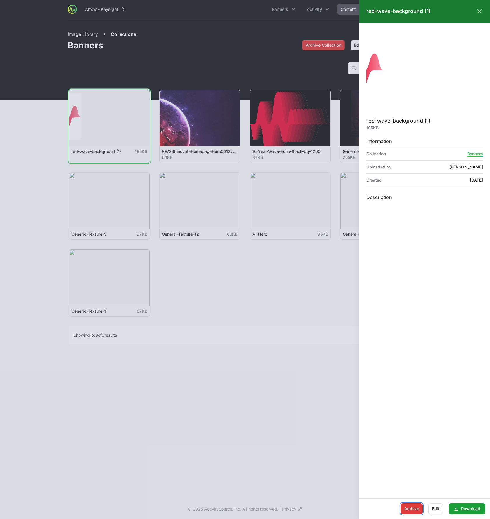
click at [408, 507] on span "Archive" at bounding box center [412, 508] width 15 height 7
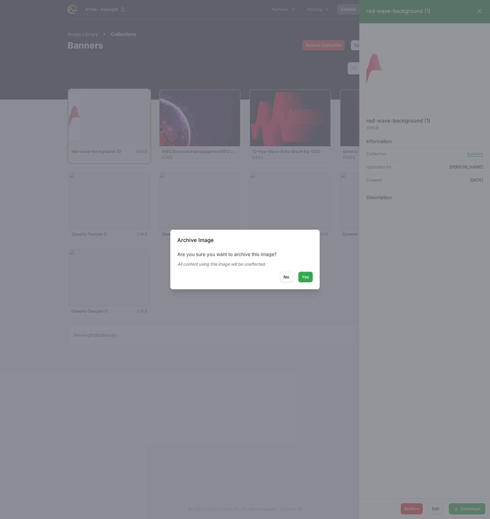
click at [303, 278] on span "Yes" at bounding box center [305, 277] width 7 height 7
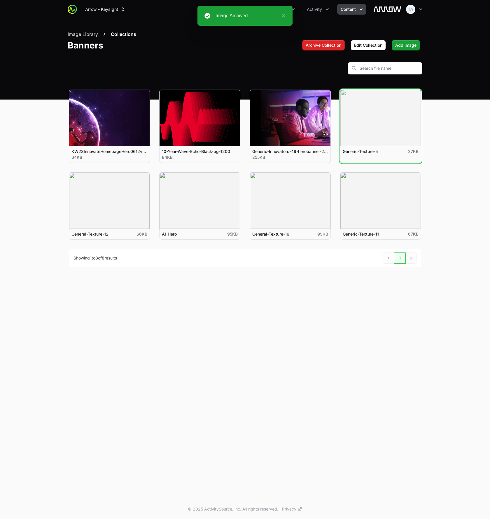
click at [377, 115] on button "View details for Generic-Texture-5" at bounding box center [381, 118] width 81 height 56
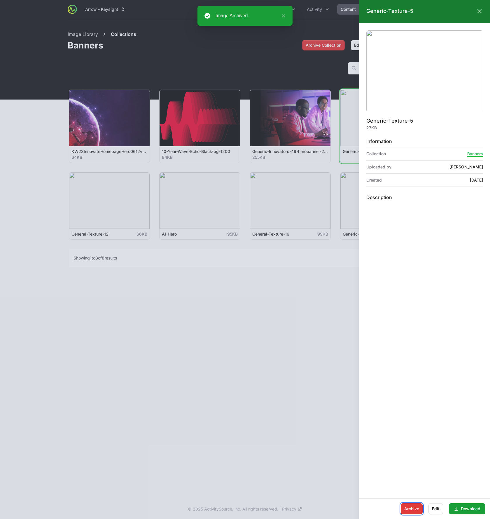
click at [413, 505] on button "Archive" at bounding box center [412, 508] width 22 height 11
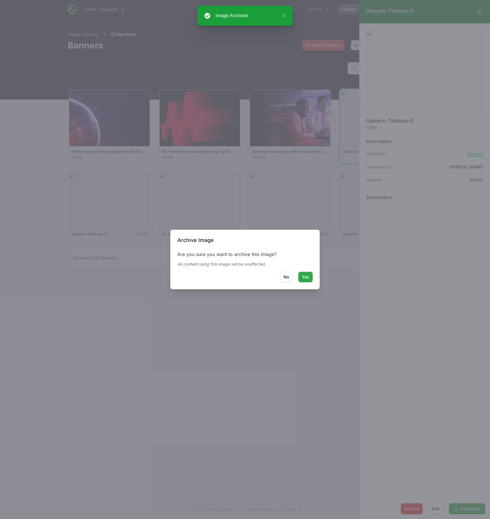
click at [301, 278] on button "Yes" at bounding box center [306, 277] width 14 height 11
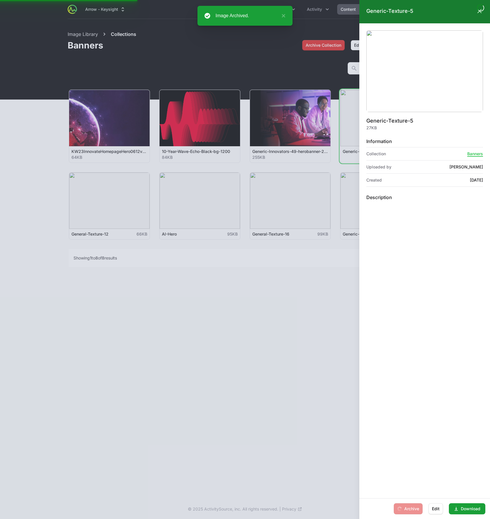
click at [131, 201] on div at bounding box center [245, 259] width 490 height 519
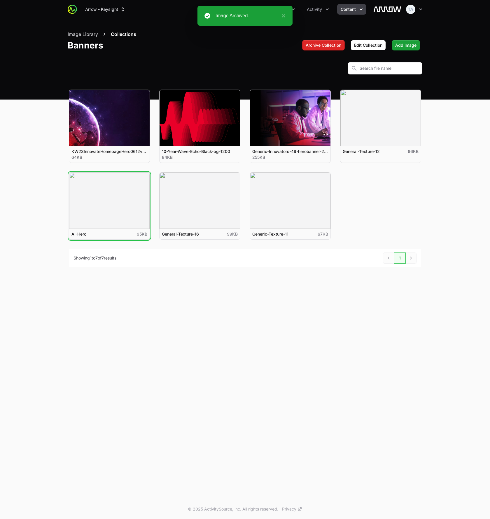
click at [129, 201] on button "View details for AI-Hero" at bounding box center [109, 201] width 81 height 56
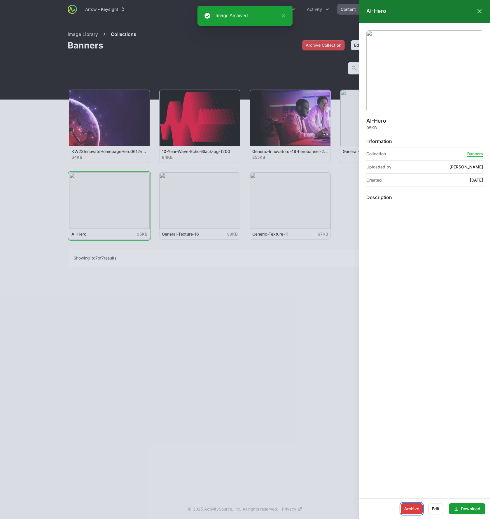
click at [411, 507] on span "Archive" at bounding box center [412, 508] width 15 height 7
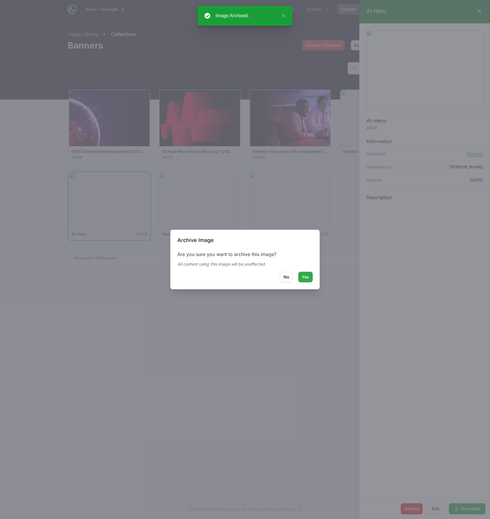
click at [304, 280] on span "Yes" at bounding box center [305, 277] width 7 height 7
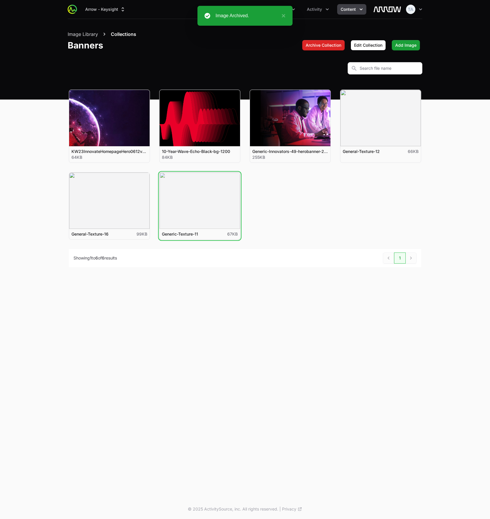
click at [168, 203] on button "View details for Generic-Texture-11" at bounding box center [200, 201] width 81 height 56
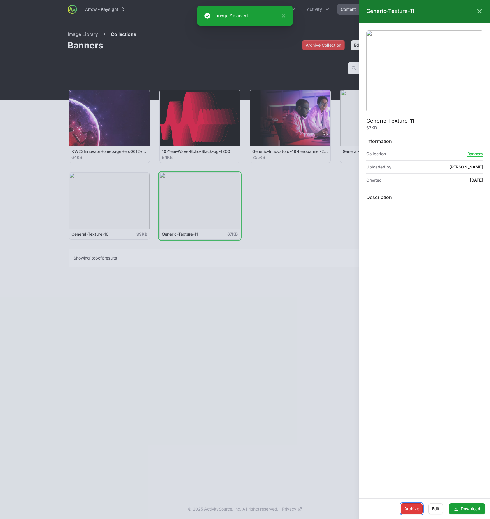
click at [411, 507] on span "Archive" at bounding box center [412, 508] width 15 height 7
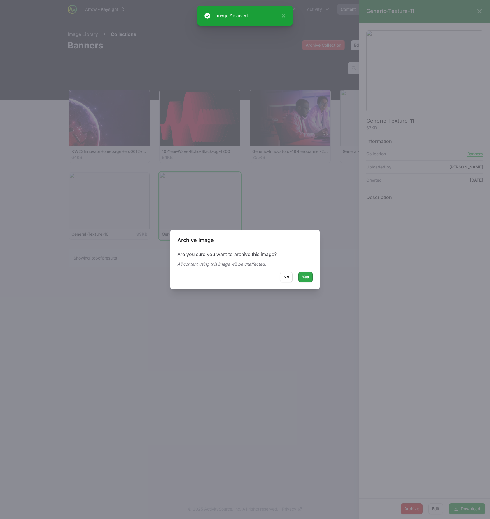
click at [309, 278] on span "Yes" at bounding box center [305, 277] width 7 height 7
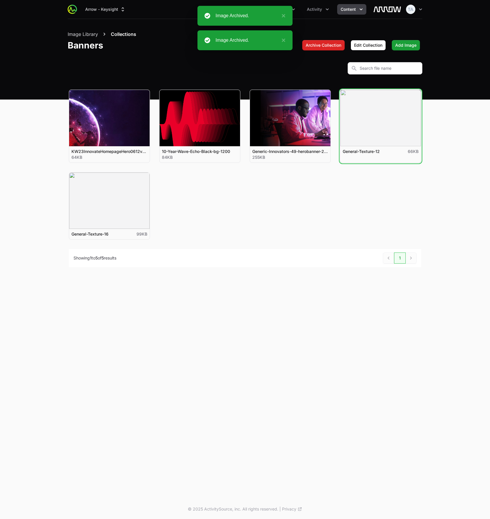
click at [396, 126] on button "View details for General-Texture-12" at bounding box center [381, 118] width 81 height 56
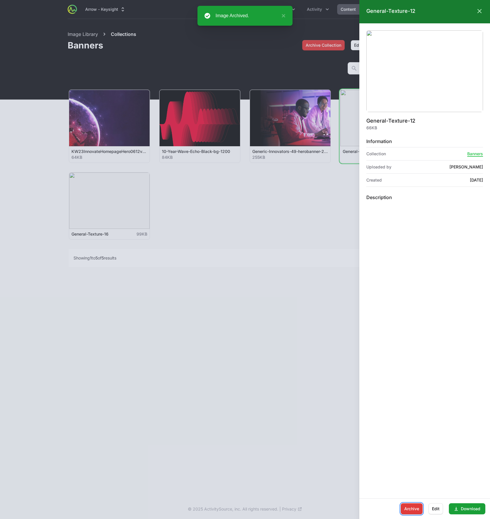
click at [410, 510] on span "Archive" at bounding box center [412, 508] width 15 height 7
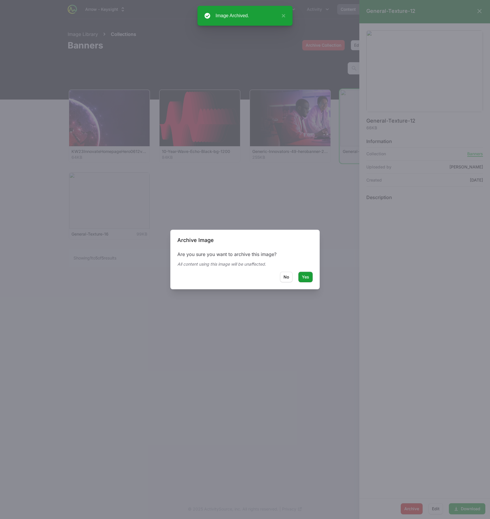
click at [314, 277] on div "Archive Image Are you sure you want to archive this image? All content using th…" at bounding box center [244, 260] width 149 height 60
click at [312, 278] on button "Yes" at bounding box center [306, 277] width 14 height 11
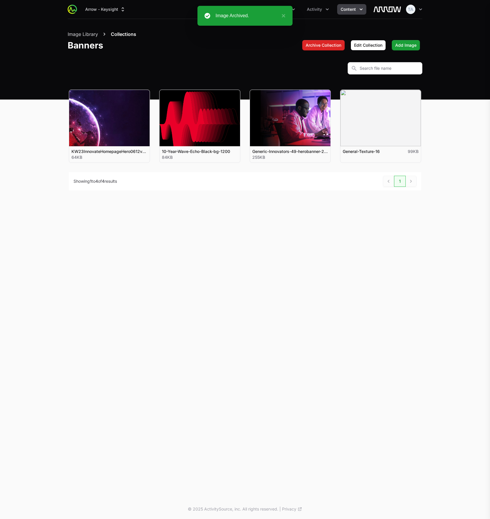
click at [353, 125] on div "General-Texture-12 Close panel Details for General-Texture-12 66KB Information …" at bounding box center [245, 259] width 490 height 519
click at [369, 93] on button "View details for General-Texture-16" at bounding box center [381, 118] width 81 height 56
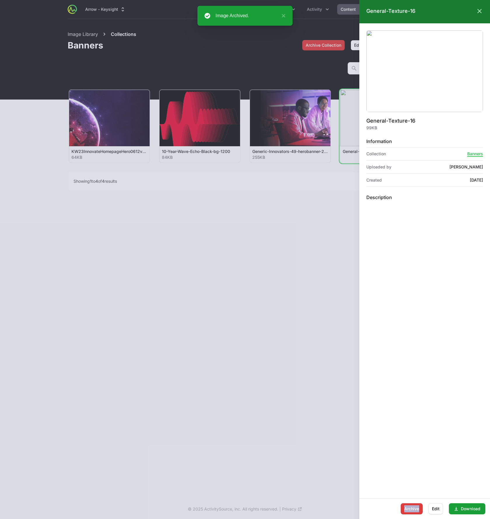
click at [408, 505] on div "Archive Edit Download" at bounding box center [425, 508] width 131 height 21
click at [407, 506] on span "Archive" at bounding box center [412, 508] width 15 height 7
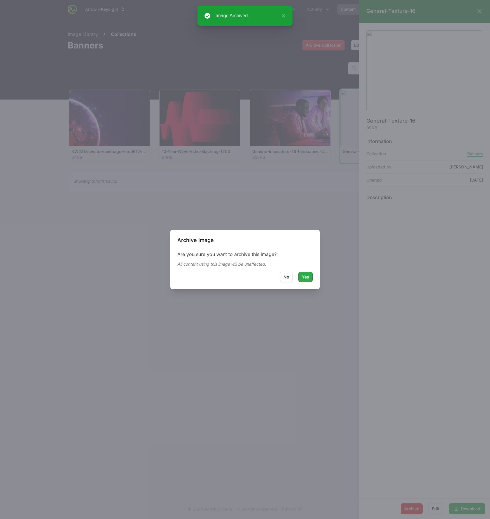
click at [310, 278] on button "Yes" at bounding box center [306, 277] width 14 height 11
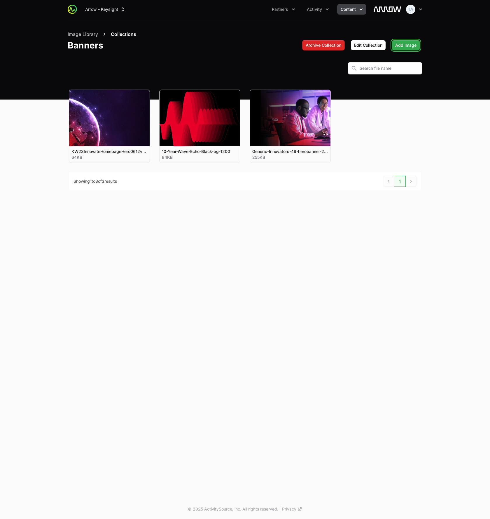
click at [403, 44] on span "Add Image" at bounding box center [406, 45] width 21 height 7
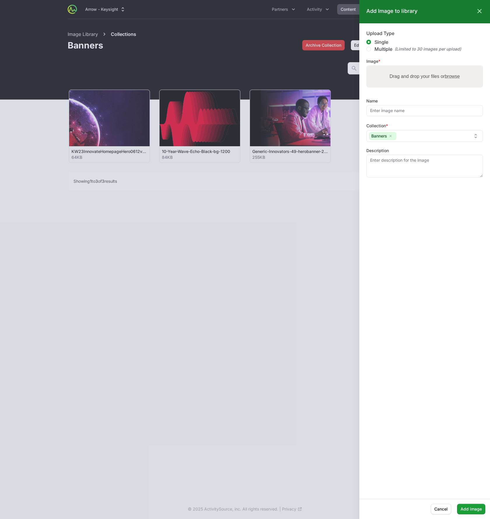
click at [454, 76] on span "browse" at bounding box center [452, 76] width 15 height 5
click at [454, 67] on input "Drag and drop your files or browse" at bounding box center [425, 66] width 117 height 2
type input "C:\fakepath\Keysight-World-2023-Homepage-red-wave.png"
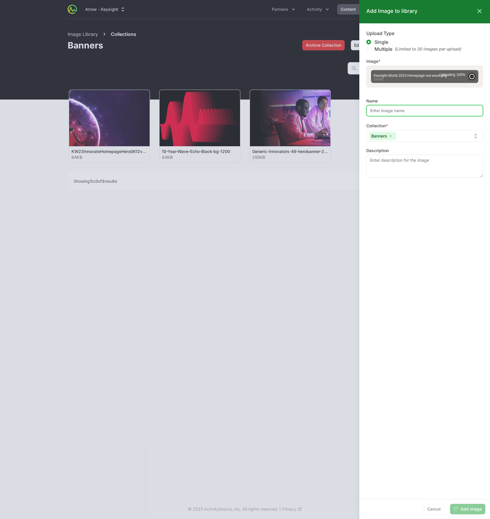
click at [401, 111] on input "Name" at bounding box center [425, 110] width 117 height 11
type input "Homepage_banner"
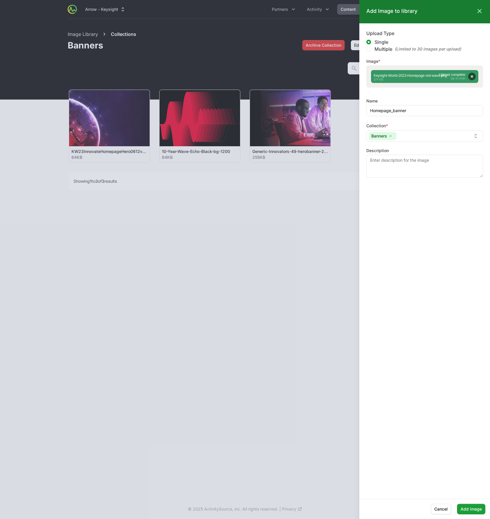
click at [395, 240] on form "Upload Type Single Multiple (Limited to 30 images per upload) Image Drag and dr…" at bounding box center [425, 261] width 131 height 462
click at [470, 509] on span "Add image" at bounding box center [471, 509] width 21 height 7
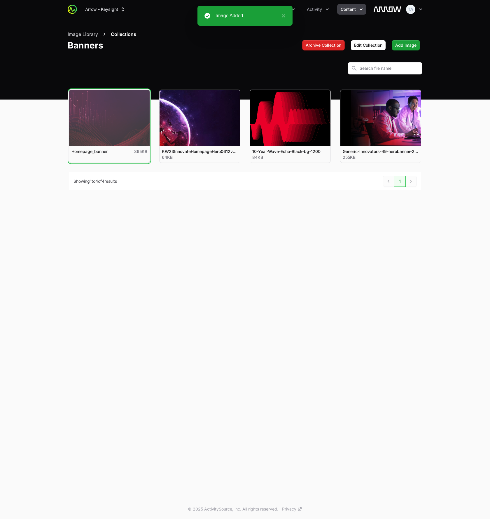
click at [108, 119] on button "View details for Homepage_banner" at bounding box center [109, 118] width 81 height 56
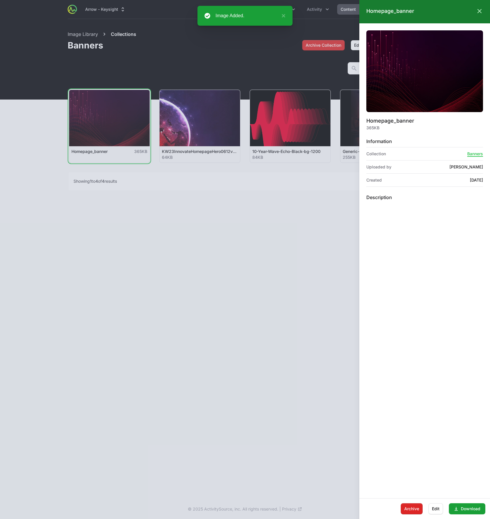
click at [158, 281] on div at bounding box center [245, 259] width 490 height 519
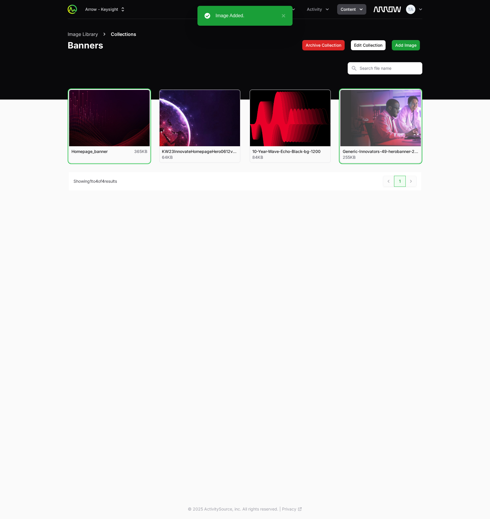
click at [379, 121] on button "View details for Generic-Innovators-49-herobanner-2000x800" at bounding box center [381, 118] width 81 height 56
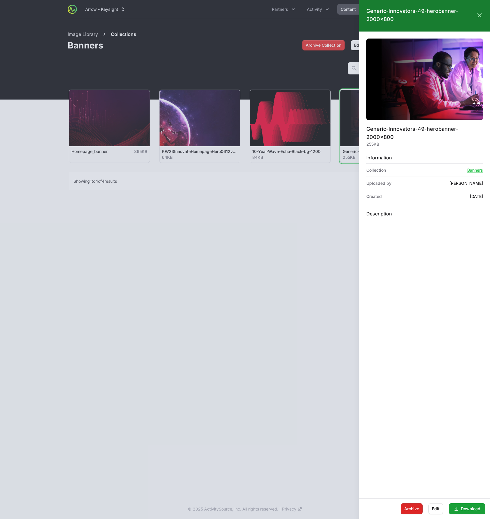
click at [290, 255] on div at bounding box center [245, 259] width 490 height 519
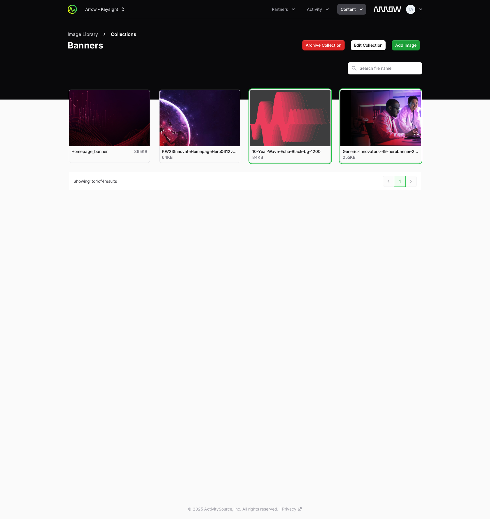
click at [285, 120] on button "View details for 10-Year-Wave-Echo-Black-bg-1200" at bounding box center [290, 118] width 81 height 56
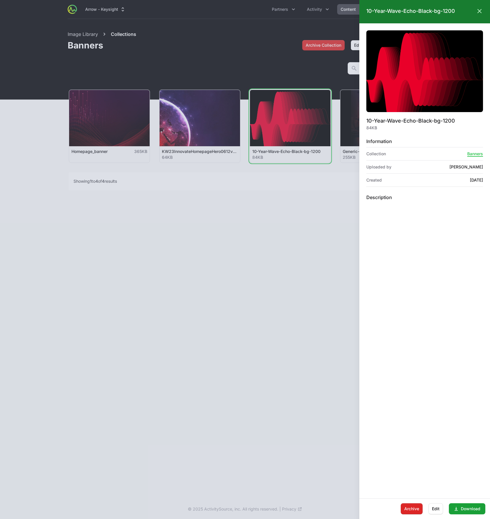
click at [264, 251] on div at bounding box center [245, 259] width 490 height 519
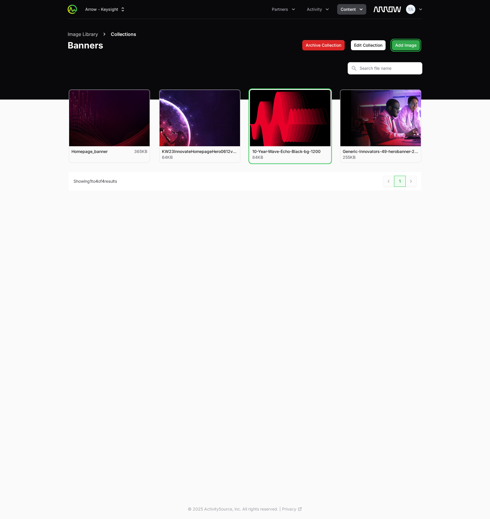
click at [404, 43] on span "Add Image" at bounding box center [406, 45] width 21 height 7
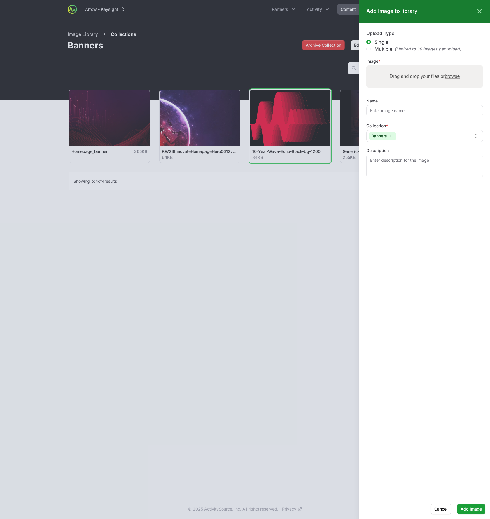
click at [383, 48] on span "Multiple" at bounding box center [384, 49] width 18 height 7
click at [371, 48] on input "Multiple (Limited to 30 images per upload)" at bounding box center [369, 49] width 5 height 5
radio input "true"
click at [455, 76] on span "browse" at bounding box center [452, 76] width 15 height 5
click at [455, 67] on input "Drag and drop your files or browse" at bounding box center [425, 66] width 117 height 2
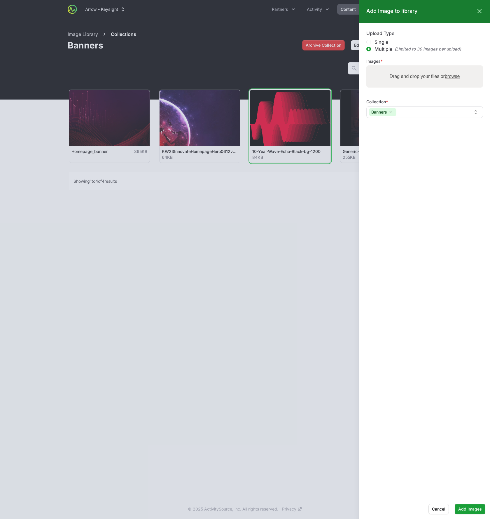
type input "C:\fakepath\Keysight-Solutions-Hero-Crop.webp"
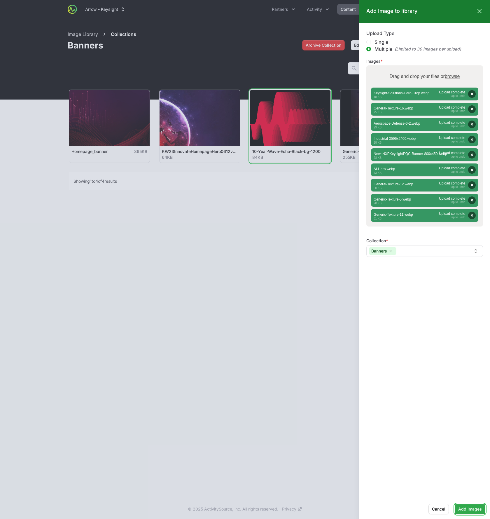
click at [460, 510] on span "Add images" at bounding box center [471, 509] width 24 height 7
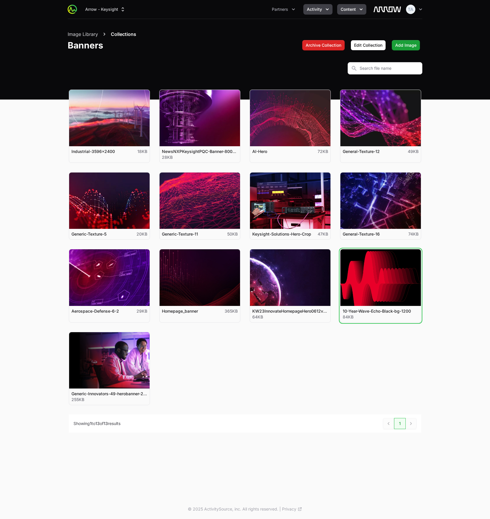
click at [320, 13] on button "Activity" at bounding box center [318, 9] width 29 height 11
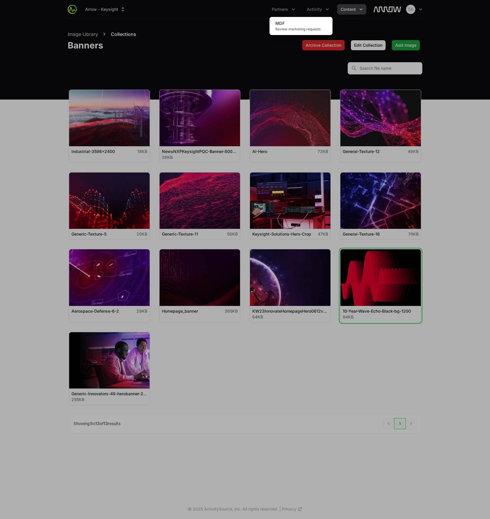
drag, startPoint x: 358, startPoint y: 15, endPoint x: 353, endPoint y: 11, distance: 6.1
click at [358, 14] on div "Activity menu" at bounding box center [245, 259] width 490 height 519
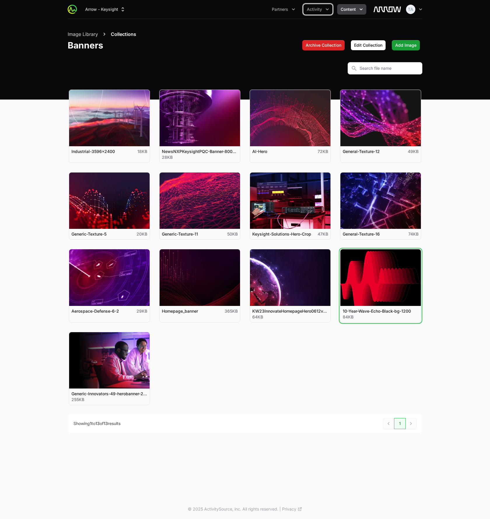
click at [353, 11] on span "Content" at bounding box center [348, 9] width 15 height 6
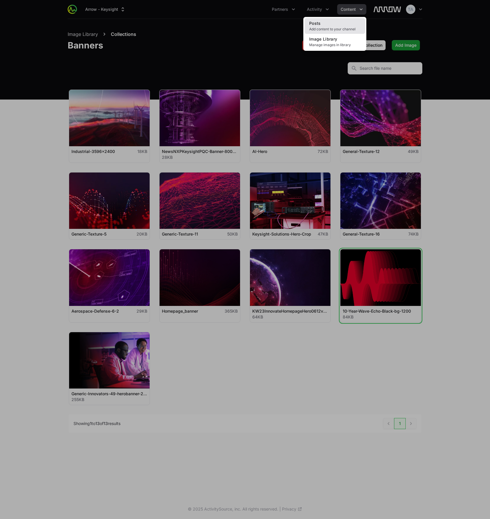
click at [342, 24] on link "Posts Add content to your channel" at bounding box center [335, 26] width 61 height 16
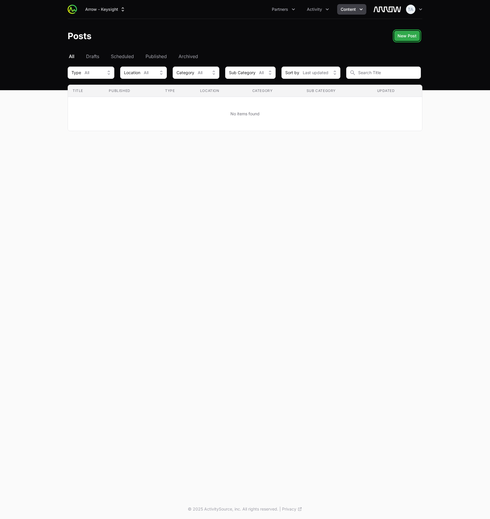
click at [402, 38] on span "New Post" at bounding box center [407, 35] width 19 height 7
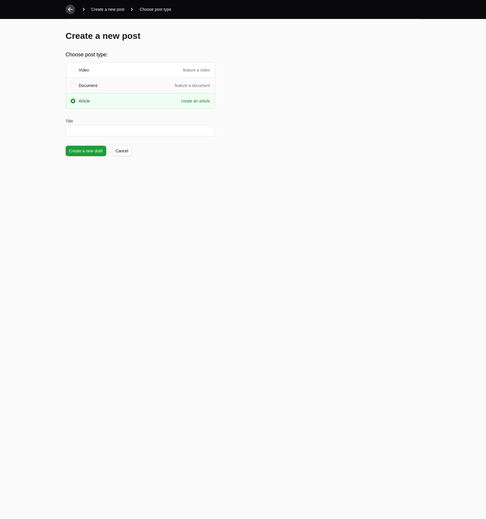
click at [86, 86] on span "Document" at bounding box center [88, 86] width 19 height 6
drag, startPoint x: 96, startPoint y: 105, endPoint x: 95, endPoint y: 108, distance: 3.4
click at [95, 105] on div "Article create an article" at bounding box center [140, 101] width 149 height 16
click at [89, 133] on input "Title" at bounding box center [140, 130] width 149 height 11
type input "W"
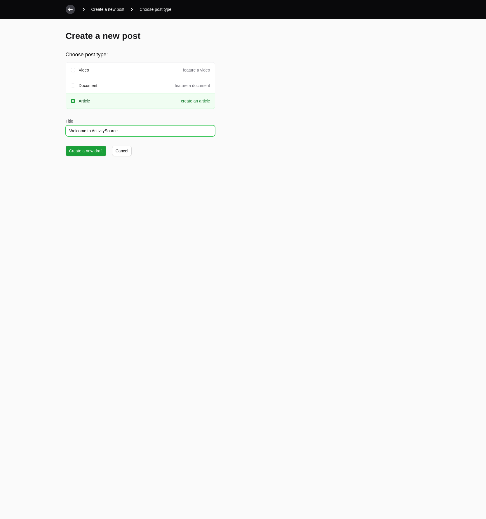
type input "Welcome to ActivitySource"
click at [73, 149] on span "Create a new draft" at bounding box center [86, 150] width 34 height 7
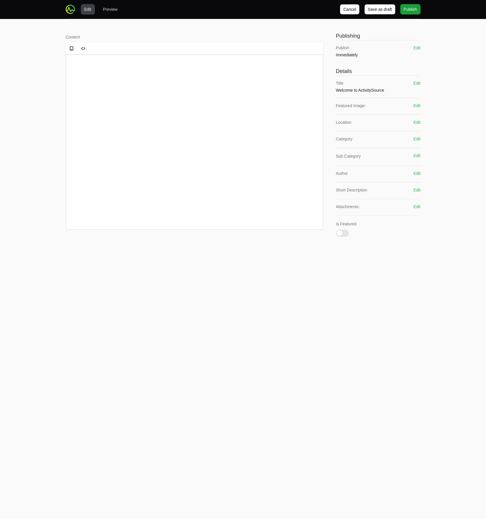
click at [417, 109] on div "Featured Image: Edit" at bounding box center [378, 106] width 85 height 7
click at [418, 105] on button "Edit" at bounding box center [416, 106] width 7 height 6
click at [375, 115] on span "Image Library" at bounding box center [381, 116] width 25 height 7
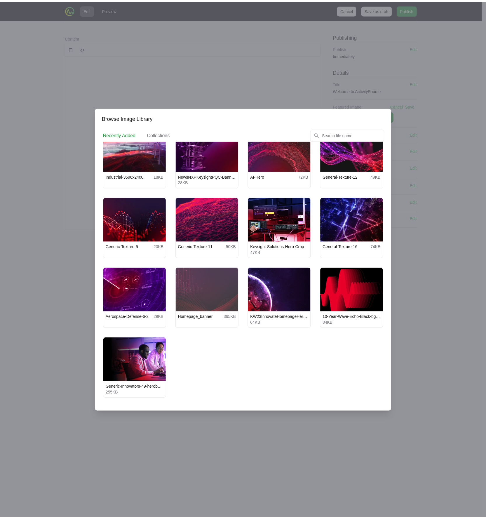
scroll to position [38, 0]
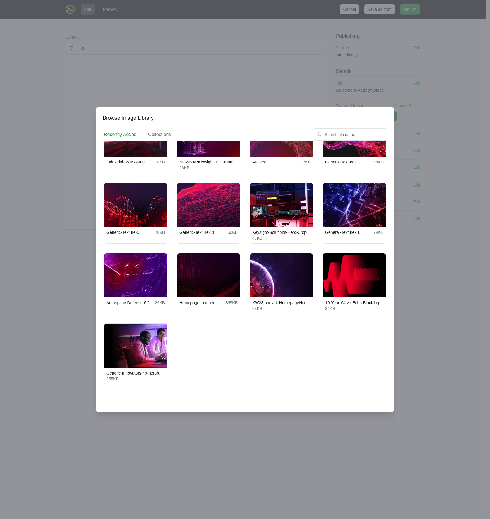
click at [476, 334] on div at bounding box center [245, 259] width 490 height 519
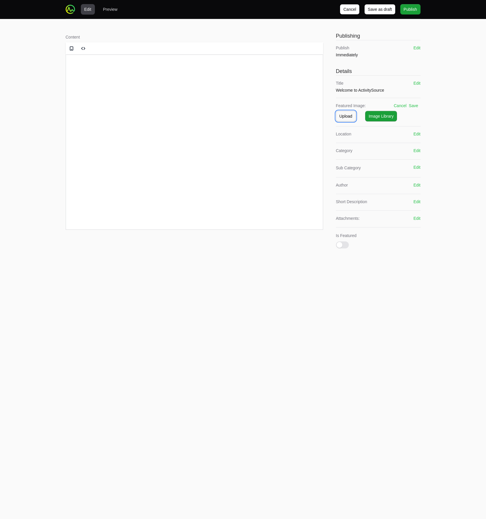
click at [343, 118] on span "Upload" at bounding box center [345, 116] width 13 height 7
click at [407, 138] on span "browse" at bounding box center [405, 137] width 15 height 5
click at [407, 128] on input "Drag and drop your files or browse" at bounding box center [378, 127] width 85 height 2
type input "C:\fakepath\ActvitySource_Keysight.png"
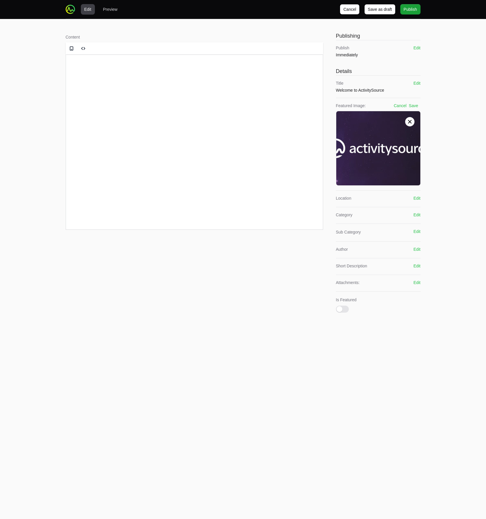
drag, startPoint x: 128, startPoint y: 98, endPoint x: 122, endPoint y: 92, distance: 8.7
click at [128, 76] on html at bounding box center [194, 65] width 257 height 22
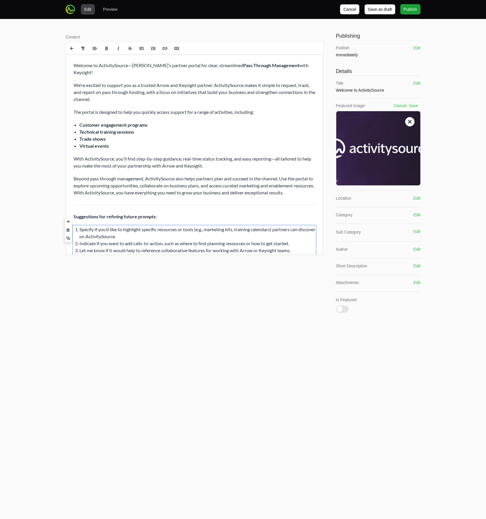
click at [20, 84] on div "Edit Preview Cancel Save as draft Publish Content Rich text editor Publishing P…" at bounding box center [243, 165] width 486 height 330
drag, startPoint x: 84, startPoint y: 191, endPoint x: 130, endPoint y: 250, distance: 74.9
click at [130, 250] on div "Welcome to ActivitySource—Arrow’s partner portal for clear, streamlined Pass Th…" at bounding box center [194, 157] width 257 height 207
click at [67, 227] on span at bounding box center [68, 230] width 7 height 9
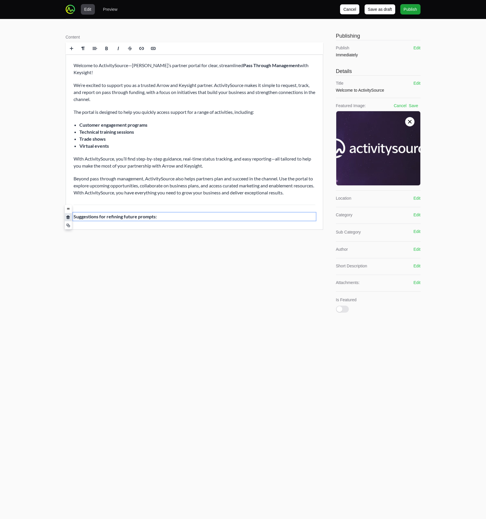
click at [68, 218] on span at bounding box center [68, 217] width 4 height 4
drag, startPoint x: 70, startPoint y: 206, endPoint x: 5, endPoint y: 150, distance: 85.5
click at [70, 206] on span at bounding box center [68, 207] width 7 height 9
click at [97, 66] on p "Welcome to ActivitySource—Arrow’s partner portal for clear, streamlined Pass Th…" at bounding box center [194, 69] width 242 height 14
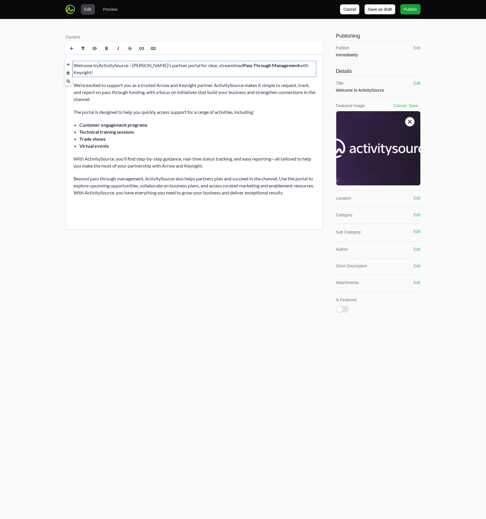
click at [97, 66] on p "Welcome to ActivitySource—Arrow’s partner portal for clear, streamlined Pass Th…" at bounding box center [194, 69] width 242 height 14
click at [154, 84] on p "We’re excited to support you as a trusted Arrow and Keysight partner. ActivityS…" at bounding box center [194, 92] width 242 height 21
click at [44, 56] on div "Edit Preview Cancel Save as draft Publish Content Rich text editor Publishing P…" at bounding box center [243, 165] width 486 height 330
click at [83, 48] on span at bounding box center [83, 48] width 5 height 5
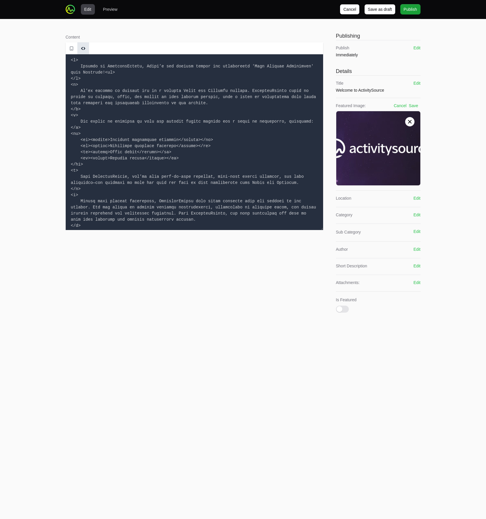
click at [93, 67] on textarea at bounding box center [194, 142] width 257 height 176
paste textarea "ActivitySource makes it simple to request, track, and report on pass through fu…"
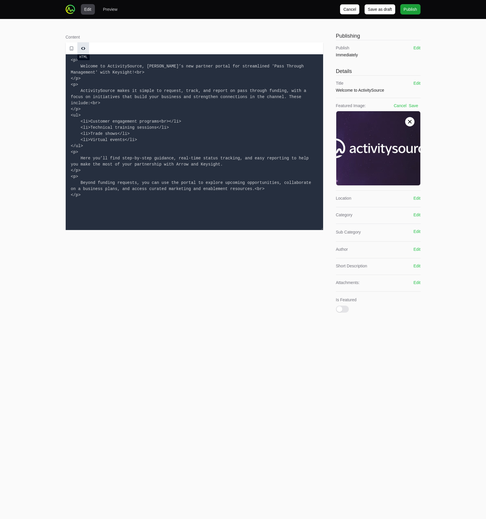
type textarea "<p> Welcome to ActivitySource, Arrow’s new partner portal for streamlined 'Pass…"
click at [83, 50] on span at bounding box center [83, 48] width 5 height 5
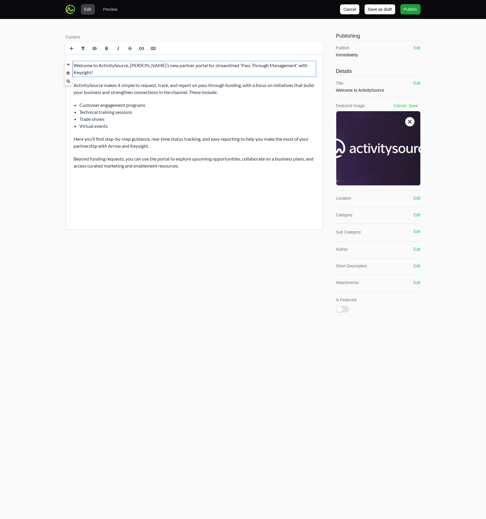
click at [37, 150] on div "Edit Preview Cancel Save as draft Publish Content <p> Welcome to ActivitySource…" at bounding box center [243, 165] width 486 height 330
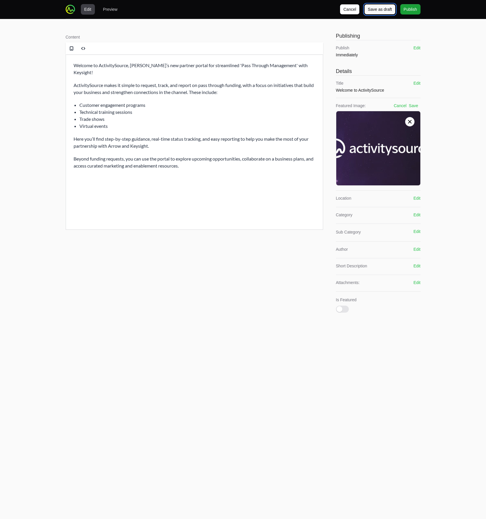
click at [386, 10] on span "Save as draft" at bounding box center [380, 9] width 24 height 7
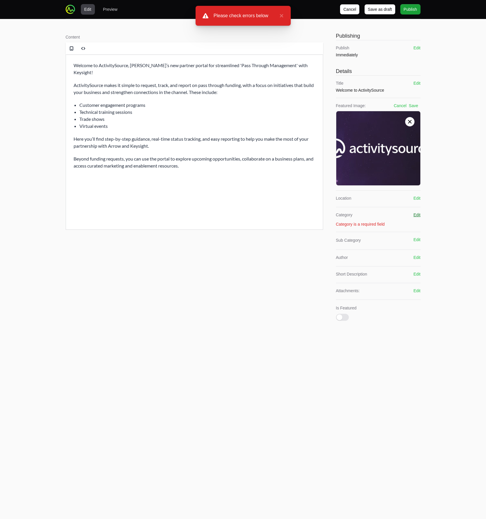
click at [416, 216] on button "Edit" at bounding box center [416, 215] width 7 height 6
click at [414, 225] on button "Select Category" at bounding box center [378, 226] width 85 height 12
click at [415, 225] on button "Select Category" at bounding box center [378, 226] width 85 height 12
click at [456, 223] on div "Edit Preview Cancel Save as draft Publish Content <p> Welcome to ActivitySource…" at bounding box center [243, 176] width 486 height 352
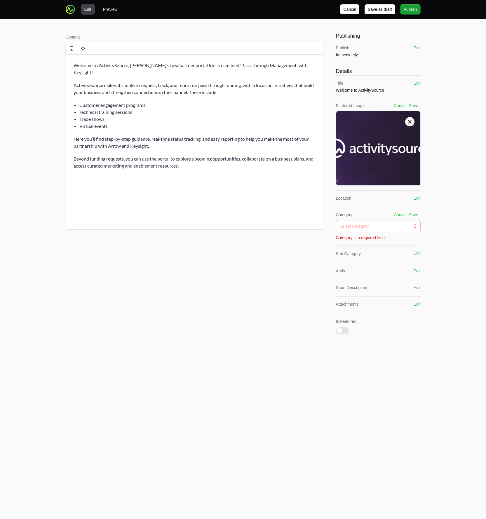
click at [268, 288] on div "Content <p> Welcome to ActivitySource, Arrow’s new partner portal for streamlin…" at bounding box center [194, 185] width 257 height 309
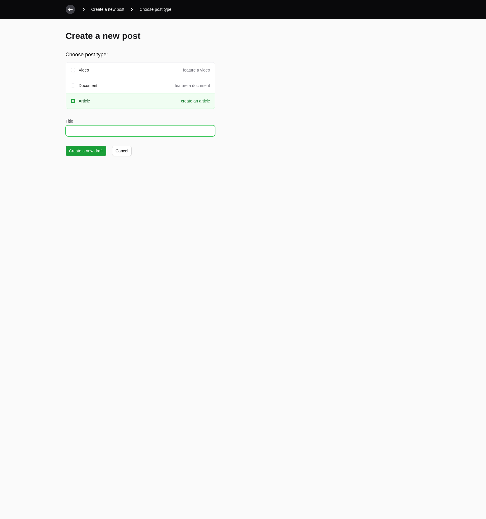
click at [88, 132] on input "Title" at bounding box center [140, 130] width 149 height 11
type input "Introducing ActivitySource"
click at [80, 154] on span "Create a new draft" at bounding box center [86, 150] width 34 height 7
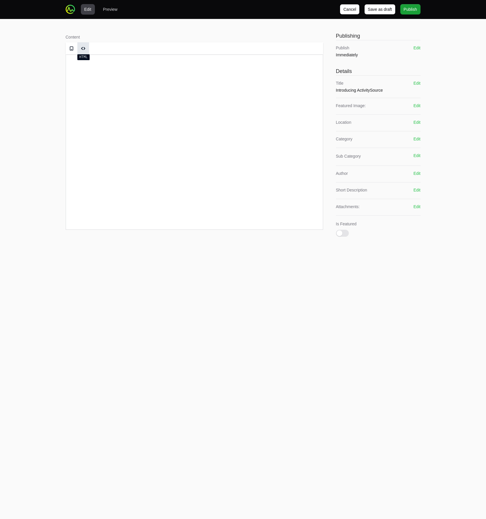
drag, startPoint x: 76, startPoint y: 45, endPoint x: 84, endPoint y: 49, distance: 9.3
click at [80, 47] on div at bounding box center [194, 48] width 257 height 12
click at [84, 48] on span at bounding box center [83, 48] width 5 height 5
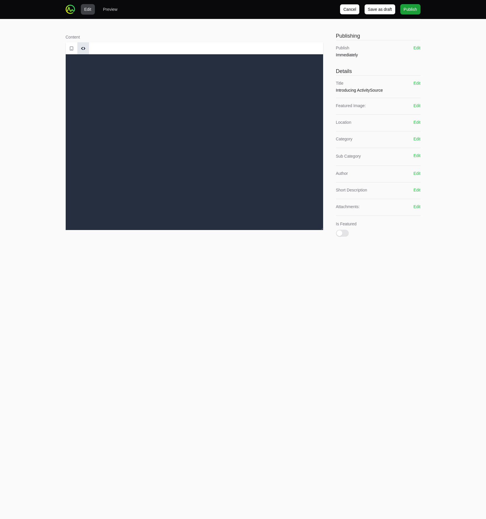
click at [101, 83] on textarea at bounding box center [194, 142] width 257 height 176
paste textarea "<p> Welcome to ActivitySource, [PERSON_NAME]’s new partner portal for streamlin…"
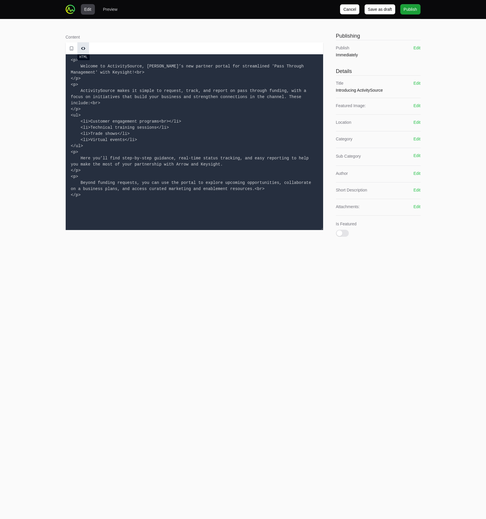
type textarea "<p> Welcome to ActivitySource, [PERSON_NAME]’s new partner portal for streamlin…"
click at [83, 49] on span at bounding box center [83, 48] width 5 height 5
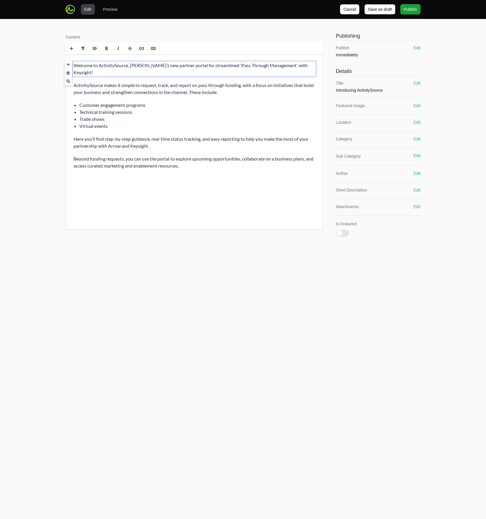
click at [183, 33] on div "Content <p> Welcome to ActivitySource, [PERSON_NAME]’s new partner portal for s…" at bounding box center [194, 137] width 257 height 212
click at [417, 106] on button "Edit" at bounding box center [416, 106] width 7 height 6
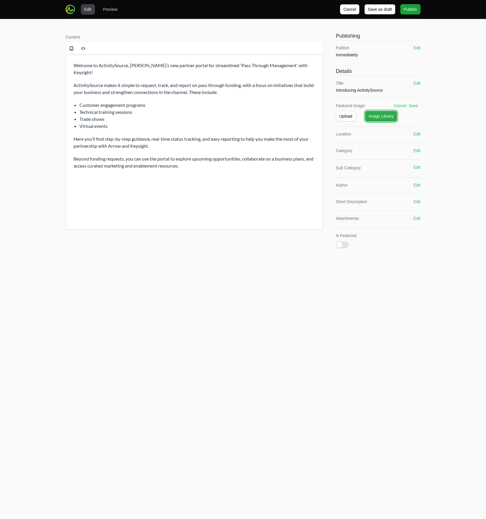
click at [377, 117] on span "Image Library" at bounding box center [381, 116] width 25 height 7
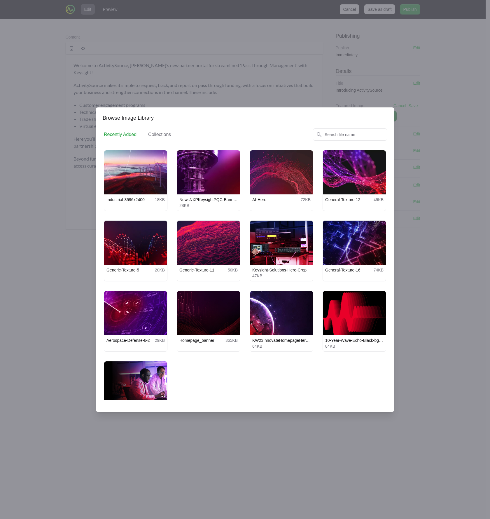
click at [443, 300] on div at bounding box center [245, 259] width 490 height 519
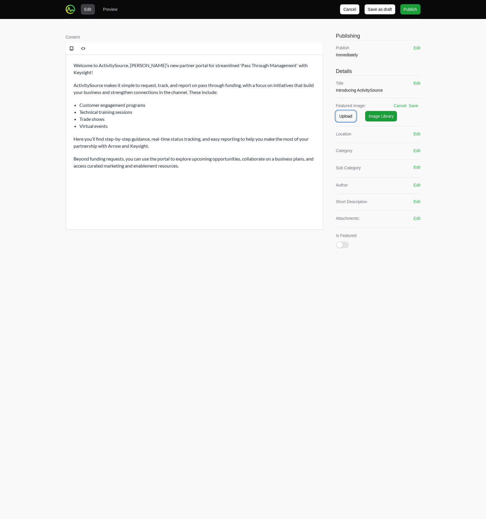
click at [345, 116] on span "Upload" at bounding box center [345, 116] width 13 height 7
click at [403, 138] on span "browse" at bounding box center [405, 137] width 15 height 5
click at [403, 128] on input "Drag and drop your files or browse" at bounding box center [378, 127] width 85 height 2
type input "C:\fakepath\ActvitySource_Keysight.png"
click at [410, 166] on div "Location Edit" at bounding box center [378, 166] width 85 height 7
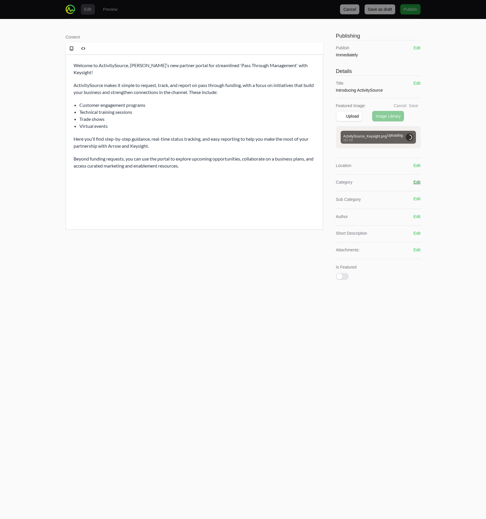
click at [419, 181] on button "Edit" at bounding box center [416, 182] width 7 height 6
click at [384, 194] on div "Select Category" at bounding box center [374, 194] width 69 height 6
click at [370, 220] on span "ActivitySource" at bounding box center [374, 218] width 71 height 6
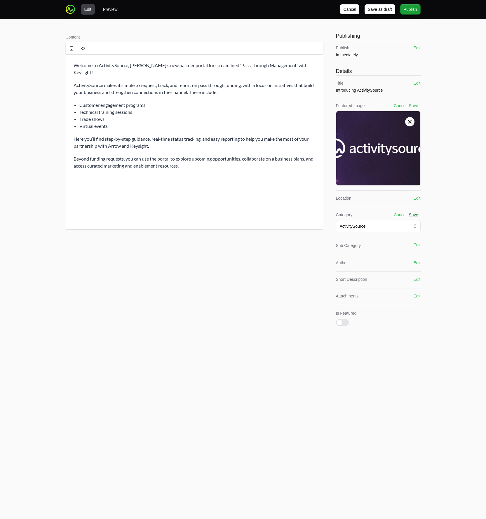
click at [416, 215] on button "Save" at bounding box center [413, 215] width 9 height 6
click at [417, 200] on button "Edit" at bounding box center [416, 198] width 7 height 6
click at [382, 207] on div "Select Location" at bounding box center [374, 210] width 69 height 6
click at [358, 237] on li "News" at bounding box center [378, 234] width 85 height 11
click at [415, 200] on button "Save" at bounding box center [413, 198] width 9 height 6
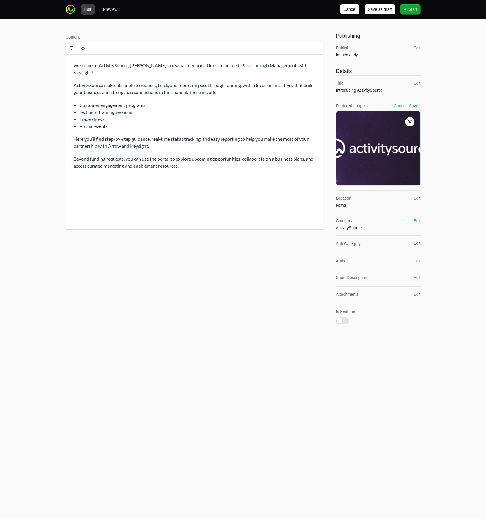
click at [418, 245] on button "Edit" at bounding box center [416, 243] width 7 height 6
click at [404, 251] on div "Select Sub Category The list is empty" at bounding box center [378, 256] width 85 height 12
click at [436, 260] on div "Edit Preview Cancel Save as draft Publish Content <p> Welcome to ActivitySource…" at bounding box center [243, 177] width 486 height 355
click at [397, 244] on button "Cancel" at bounding box center [400, 243] width 13 height 6
click at [417, 261] on button "Edit" at bounding box center [416, 261] width 7 height 6
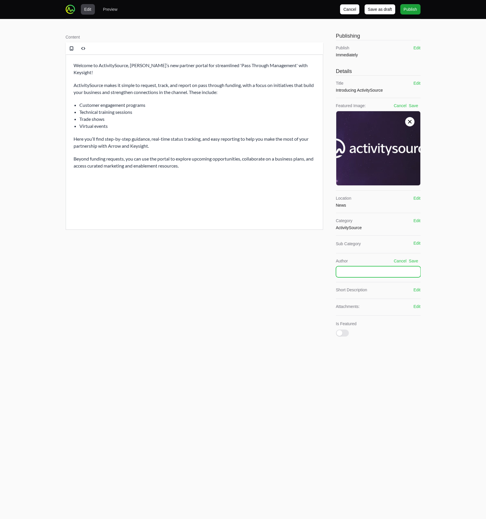
click at [397, 268] on input "text" at bounding box center [378, 271] width 85 height 11
type input "ActivitySource"
click at [414, 260] on button "Save" at bounding box center [413, 261] width 9 height 6
click at [417, 283] on button "Edit" at bounding box center [416, 284] width 7 height 6
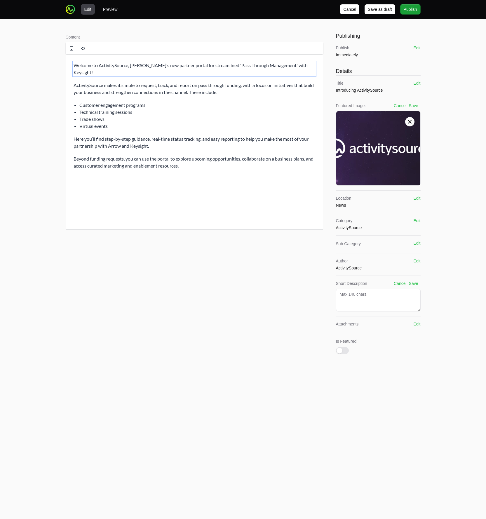
click at [162, 68] on p "Welcome to ActivitySource, [PERSON_NAME]’s new partner portal for streamlined '…" at bounding box center [194, 69] width 242 height 14
copy p "Welcome to ActivitySource, [PERSON_NAME]’s new partner portal for streamlined '…"
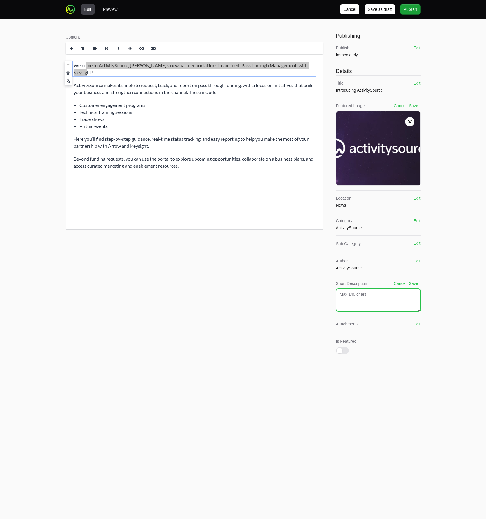
click at [367, 302] on textarea at bounding box center [378, 300] width 85 height 23
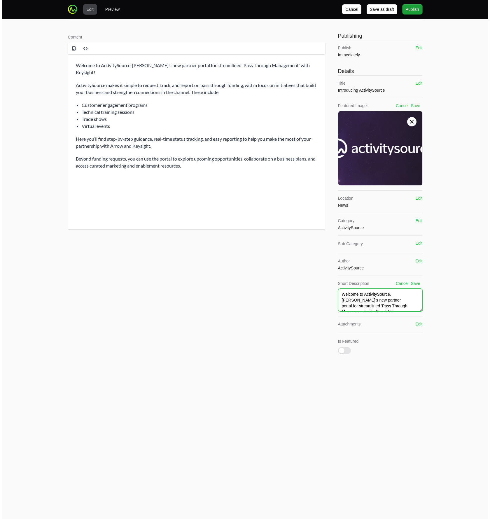
scroll to position [3, 0]
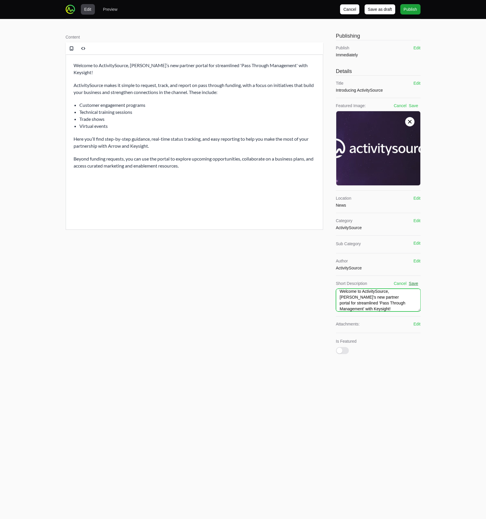
type textarea "Welcome to ActivitySource, [PERSON_NAME]’s new partner portal for streamlined '…"
click at [414, 282] on button "Save" at bounding box center [413, 284] width 9 height 6
click at [412, 10] on span "Publish" at bounding box center [410, 9] width 13 height 7
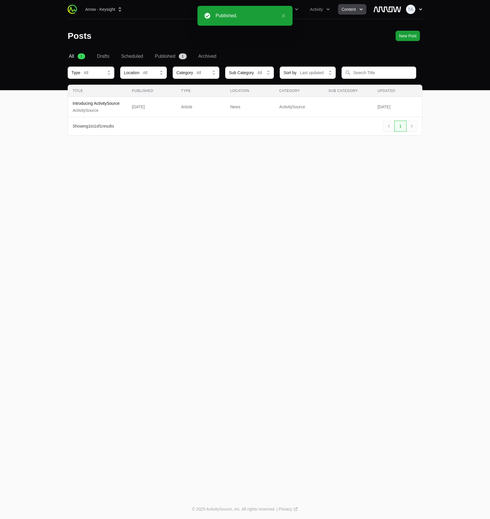
click at [421, 12] on icon "button" at bounding box center [421, 9] width 6 height 6
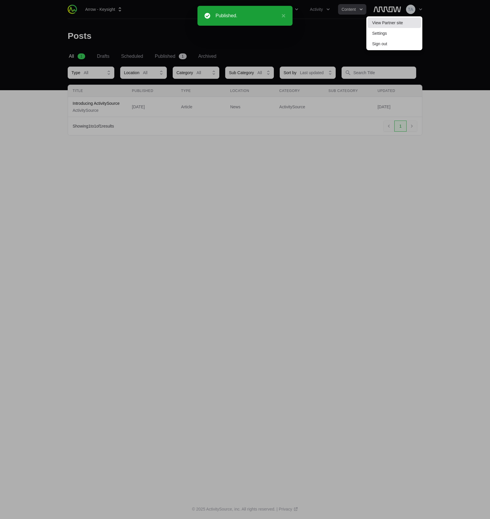
click at [419, 18] on link "View Partner site" at bounding box center [395, 23] width 54 height 11
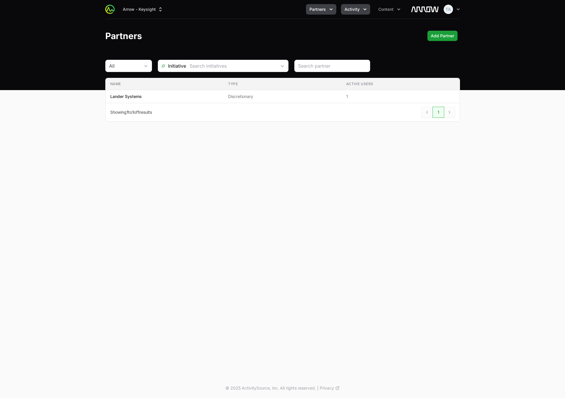
click at [354, 9] on span "Activity" at bounding box center [352, 9] width 15 height 6
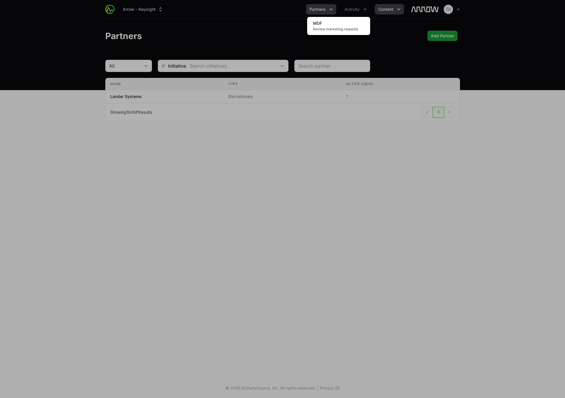
click at [397, 6] on div "Activity menu" at bounding box center [282, 199] width 565 height 398
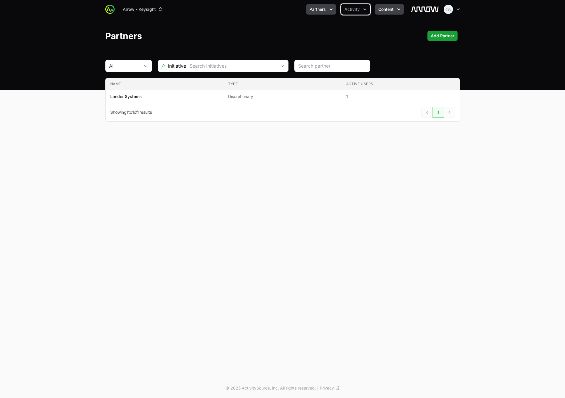
click at [391, 8] on span "Content" at bounding box center [386, 9] width 15 height 6
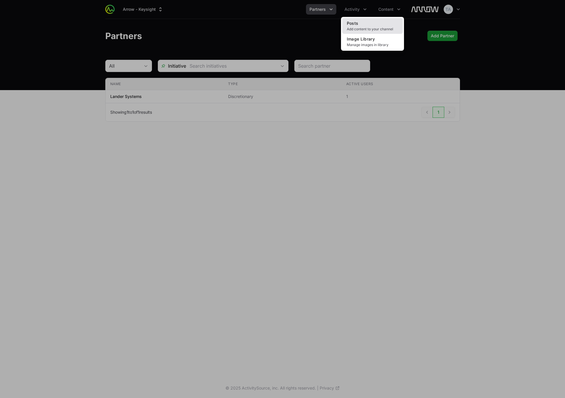
click at [361, 27] on span "Add content to your channel" at bounding box center [372, 29] width 51 height 5
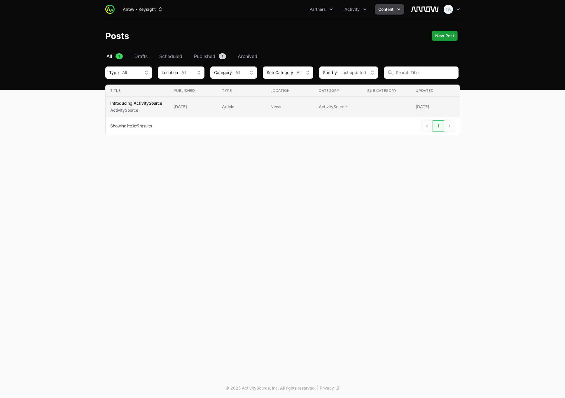
click at [154, 112] on p "ActivitySource" at bounding box center [136, 110] width 52 height 6
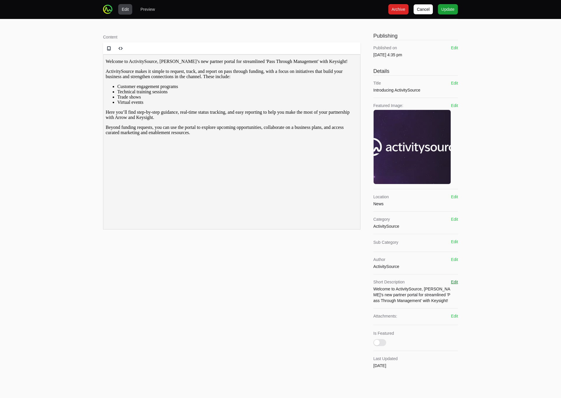
click at [454, 282] on button "Edit" at bounding box center [454, 282] width 7 height 6
click at [422, 298] on textarea at bounding box center [415, 299] width 85 height 23
click at [452, 284] on button "Save" at bounding box center [450, 282] width 9 height 6
click at [454, 282] on button "Edit" at bounding box center [454, 282] width 7 height 6
click at [443, 292] on textarea "ActivitySource is [PERSON_NAME]'s new portal for 'Pass Through Management'." at bounding box center [415, 299] width 85 height 23
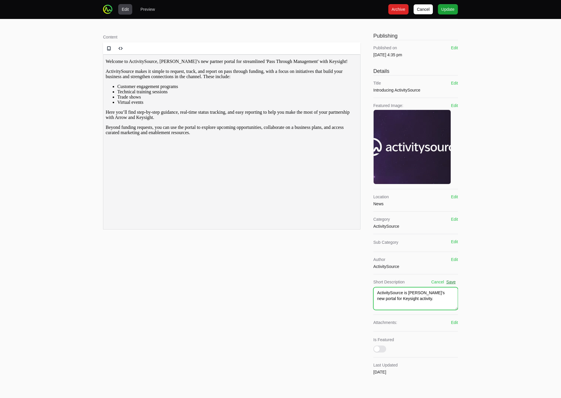
type textarea "ActivitySource is [PERSON_NAME]'s new portal for Keysight activity."
click at [453, 282] on button "Save" at bounding box center [450, 282] width 9 height 6
drag, startPoint x: 449, startPoint y: 8, endPoint x: 440, endPoint y: 7, distance: 9.1
click at [449, 8] on span "Update" at bounding box center [447, 9] width 13 height 7
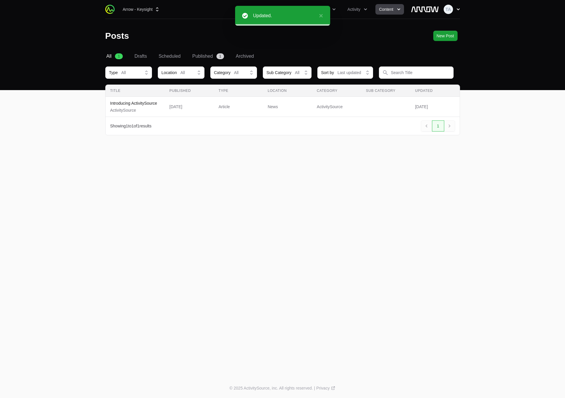
click at [455, 6] on button "Open user menu" at bounding box center [452, 9] width 16 height 9
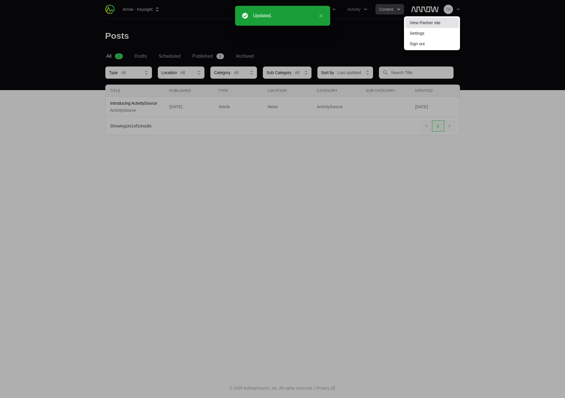
click at [450, 20] on link "View Partner site" at bounding box center [432, 23] width 54 height 11
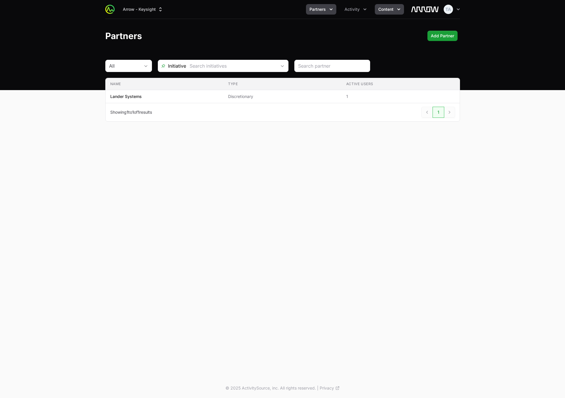
click at [398, 13] on button "Content" at bounding box center [389, 9] width 29 height 11
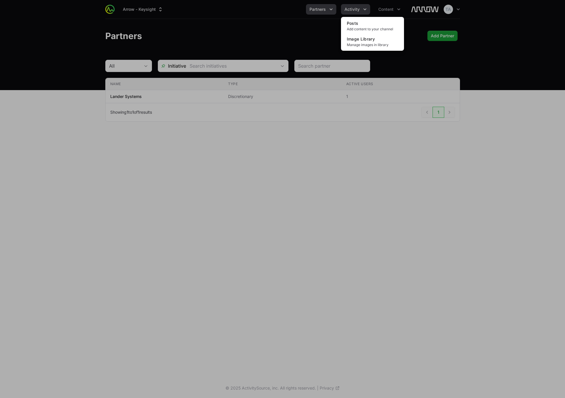
click at [361, 12] on div "Content menu" at bounding box center [282, 199] width 565 height 398
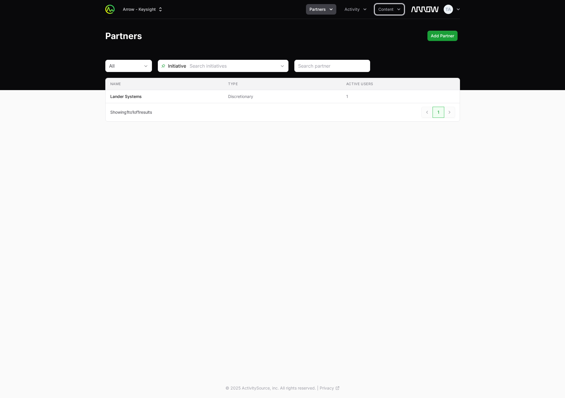
click at [324, 8] on span "Partners" at bounding box center [318, 9] width 16 height 6
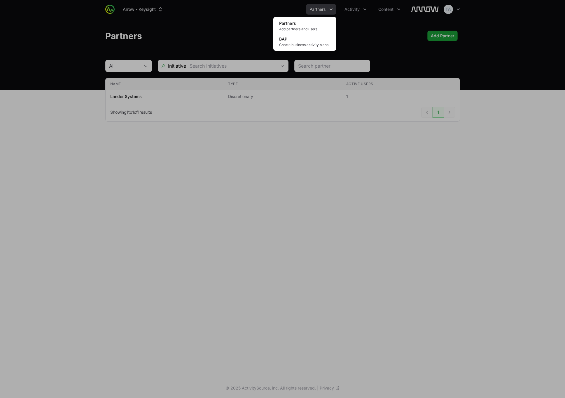
drag, startPoint x: 237, startPoint y: 43, endPoint x: 230, endPoint y: 53, distance: 12.8
click at [237, 43] on div "Partners menu" at bounding box center [282, 199] width 565 height 398
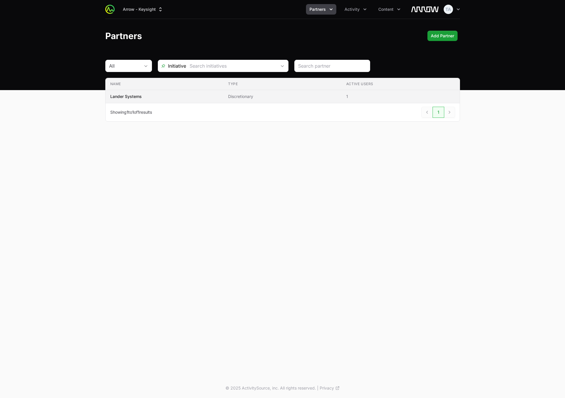
click at [253, 96] on span "Discretionary" at bounding box center [282, 97] width 109 height 6
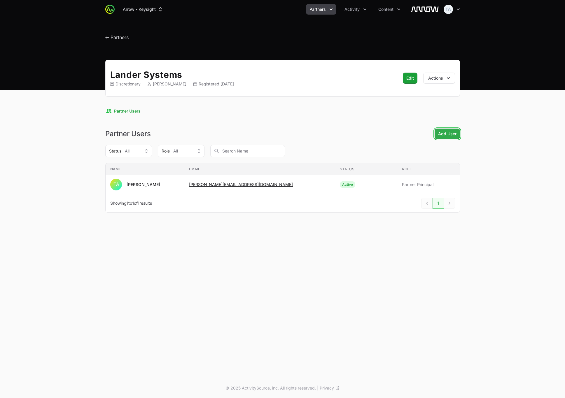
click at [449, 135] on span "Add User" at bounding box center [447, 133] width 18 height 7
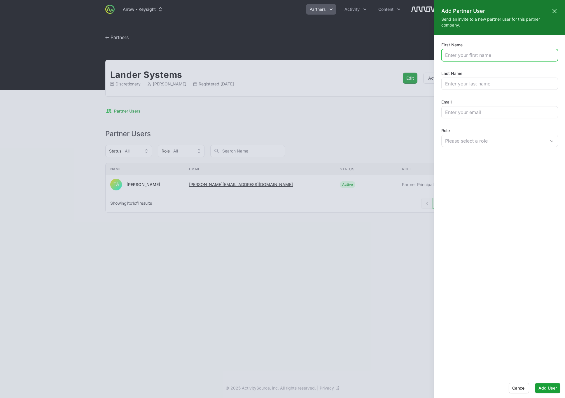
click at [465, 52] on input "First Name" at bounding box center [499, 55] width 109 height 7
type input "[PERSON_NAME]"
type input "Arrow"
type input "P"
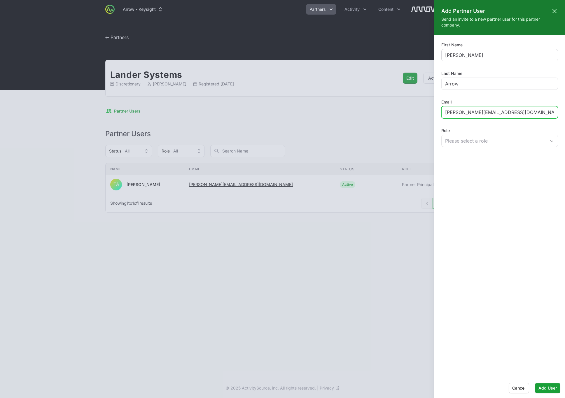
type input "[PERSON_NAME][EMAIL_ADDRESS][DOMAIN_NAME]"
click at [532, 101] on div "Email [PERSON_NAME][EMAIL_ADDRESS][DOMAIN_NAME]" at bounding box center [500, 108] width 117 height 19
click at [545, 389] on span "Add User" at bounding box center [548, 388] width 18 height 7
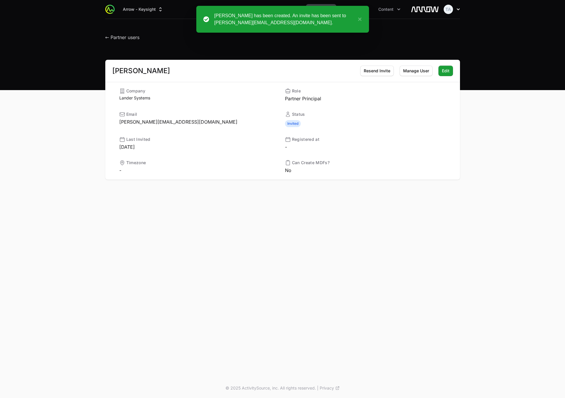
click at [457, 8] on icon "button" at bounding box center [459, 9] width 6 height 6
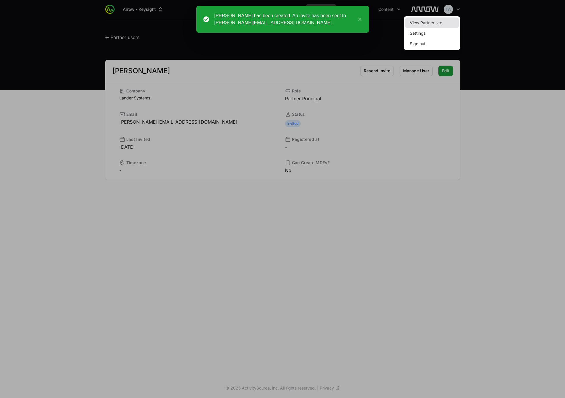
click at [452, 20] on link "View Partner site" at bounding box center [432, 23] width 54 height 11
click at [495, 53] on div at bounding box center [282, 199] width 565 height 398
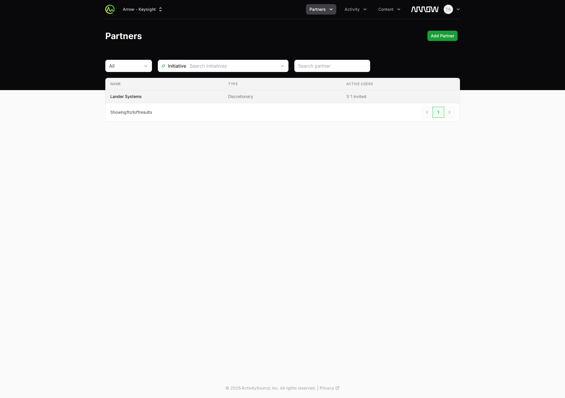
click at [193, 91] on td "Name Lander Systems" at bounding box center [165, 96] width 118 height 13
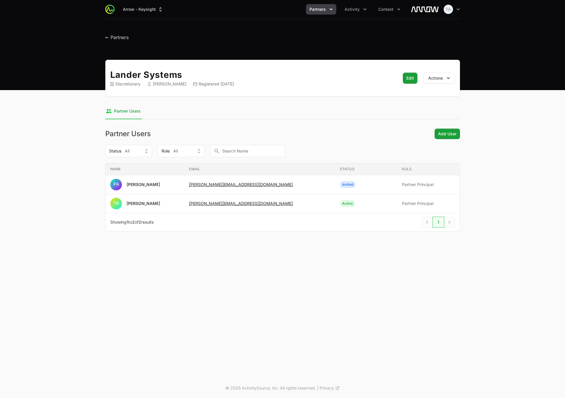
click at [300, 252] on div "Arrow - Keysight Partners Activity Content Open user menu Open main menu ← Part…" at bounding box center [282, 189] width 565 height 379
click at [393, 6] on span "Content" at bounding box center [386, 9] width 15 height 6
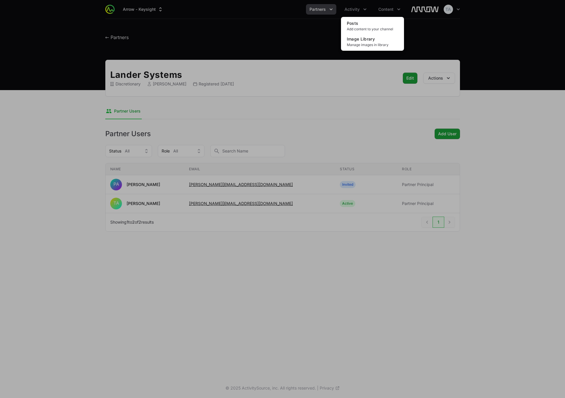
click at [351, 7] on div "Content menu" at bounding box center [282, 199] width 565 height 398
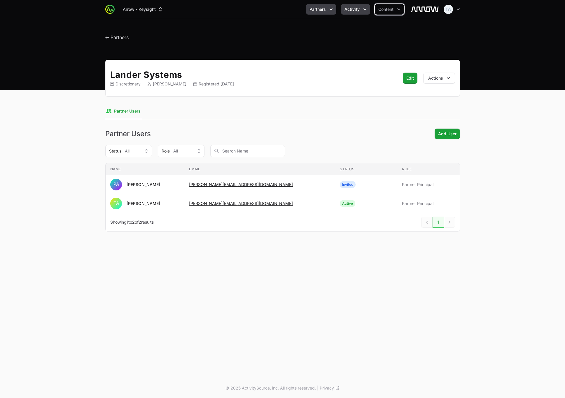
click at [350, 11] on span "Activity" at bounding box center [352, 9] width 15 height 6
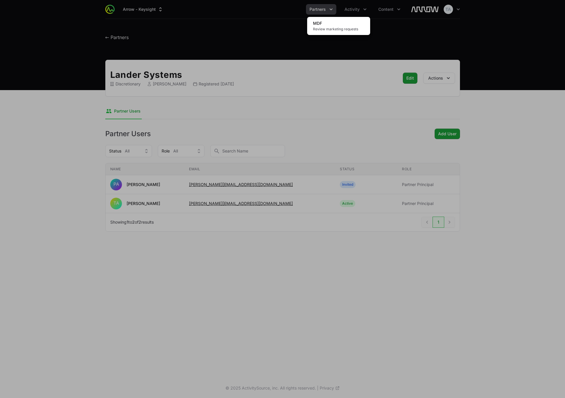
click at [325, 6] on div "Activity menu" at bounding box center [282, 199] width 565 height 398
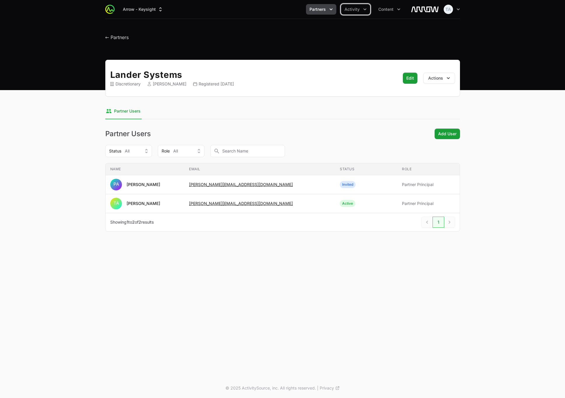
click at [324, 7] on span "Partners" at bounding box center [318, 9] width 16 height 6
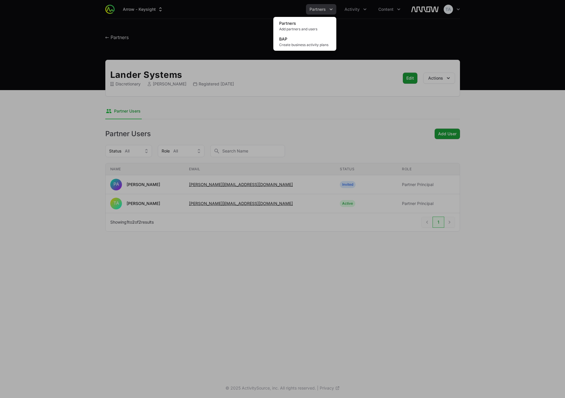
drag, startPoint x: 258, startPoint y: 12, endPoint x: 210, endPoint y: 32, distance: 52.3
click at [258, 12] on div "Partners menu" at bounding box center [282, 199] width 565 height 398
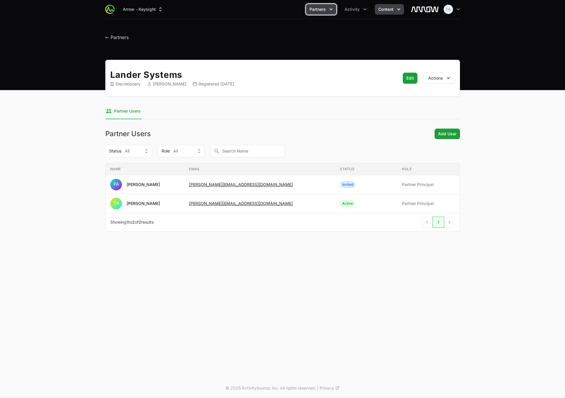
click at [385, 10] on span "Content" at bounding box center [386, 9] width 15 height 6
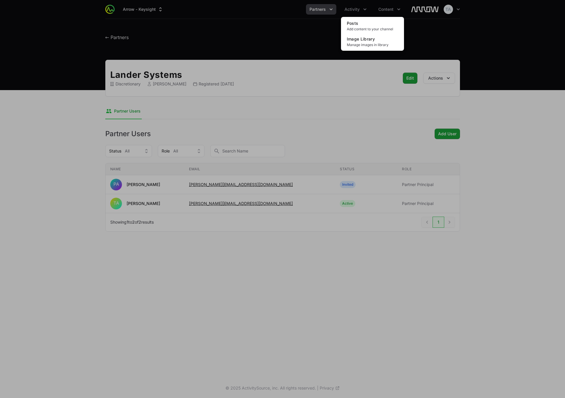
click at [384, 10] on div "Content menu" at bounding box center [282, 199] width 565 height 398
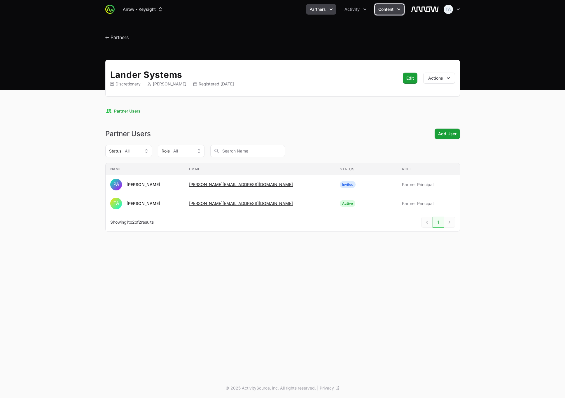
click at [382, 12] on span "Content" at bounding box center [386, 9] width 15 height 6
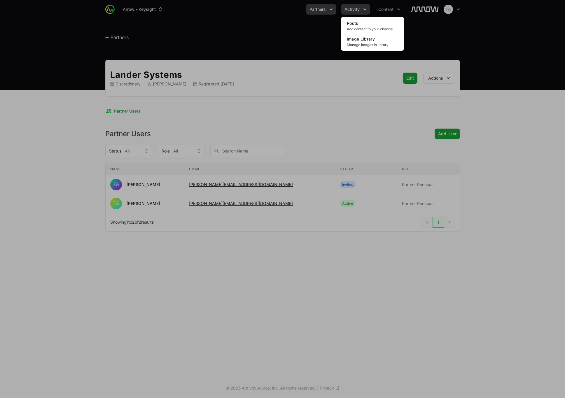
drag, startPoint x: 350, startPoint y: 5, endPoint x: 353, endPoint y: 10, distance: 5.5
click at [351, 6] on div "Content menu" at bounding box center [282, 199] width 565 height 398
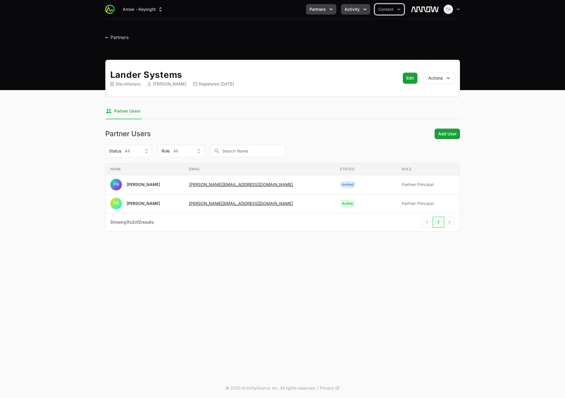
click at [353, 10] on span "Activity" at bounding box center [352, 9] width 15 height 6
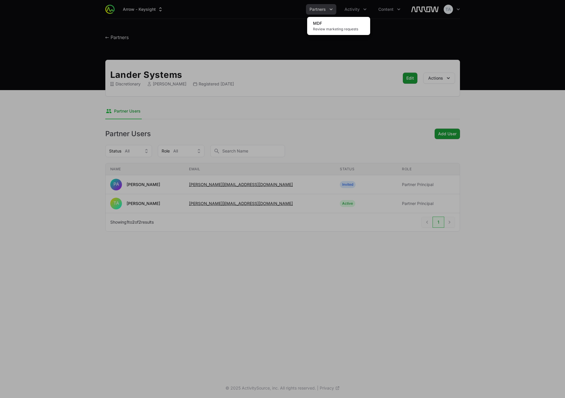
click at [353, 9] on div "Activity menu" at bounding box center [282, 199] width 565 height 398
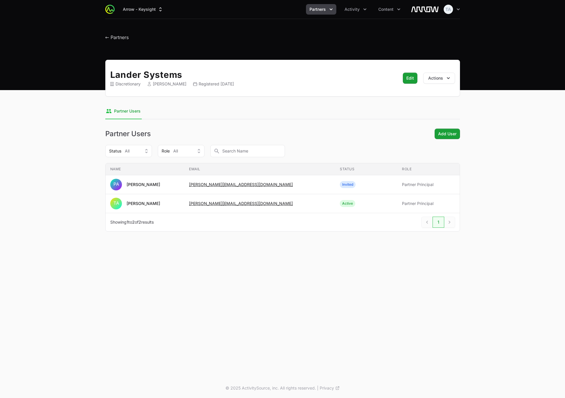
click at [303, 7] on div "Arrow - Keysight Partners Activity Content" at bounding box center [264, 9] width 290 height 11
click at [321, 8] on span "Partners" at bounding box center [318, 9] width 16 height 6
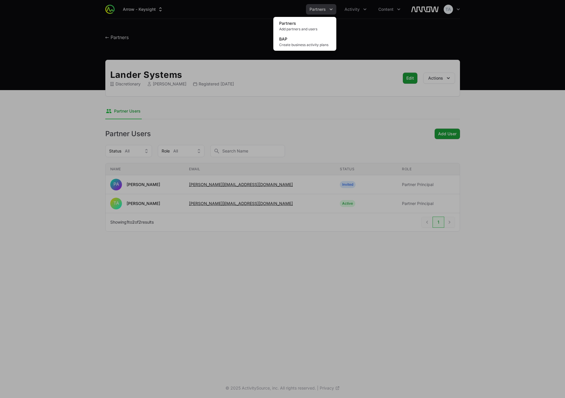
drag, startPoint x: 321, startPoint y: 8, endPoint x: 260, endPoint y: 1, distance: 62.2
click at [321, 8] on div "Partners menu" at bounding box center [282, 199] width 565 height 398
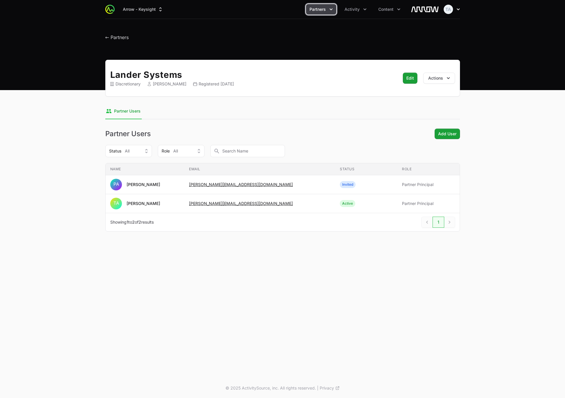
click at [460, 9] on icon "button" at bounding box center [459, 9] width 6 height 6
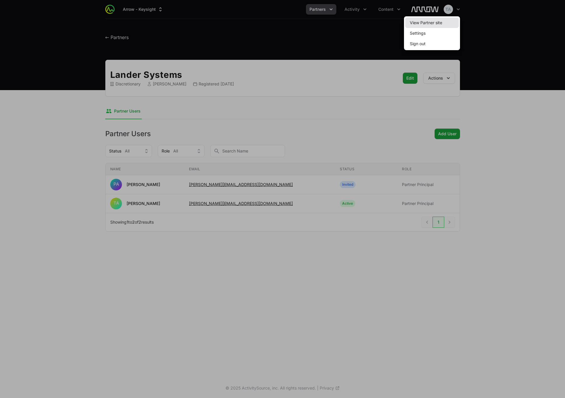
click at [454, 21] on link "View Partner site" at bounding box center [432, 23] width 54 height 11
